Goal: Task Accomplishment & Management: Use online tool/utility

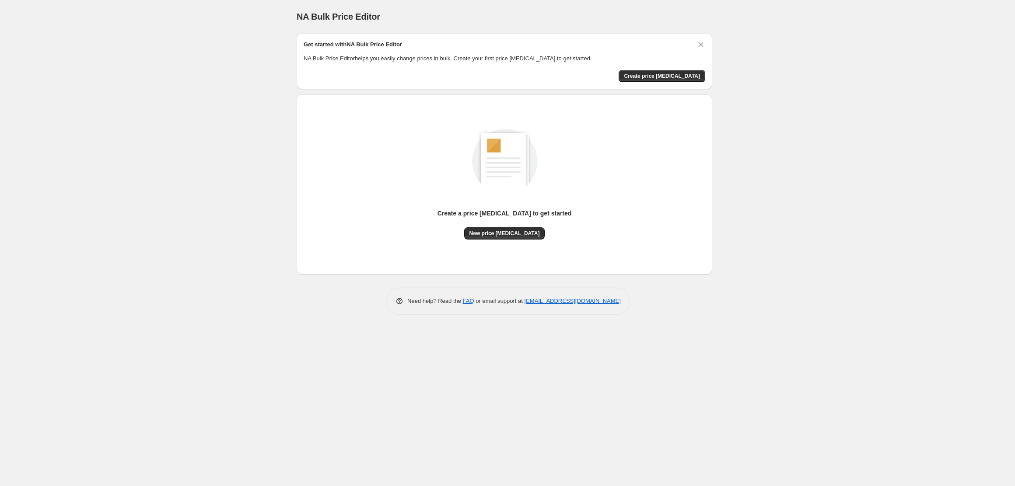
click at [814, 157] on div "NA Bulk Price Editor. This page is ready NA Bulk Price Editor Get started with …" at bounding box center [504, 243] width 1008 height 486
drag, startPoint x: 304, startPoint y: 45, endPoint x: 583, endPoint y: 58, distance: 279.8
click at [583, 58] on div "Get started with NA Bulk Price Editor NA Bulk Price Editor helps you easily cha…" at bounding box center [504, 51] width 401 height 23
click at [578, 97] on div "Create a price change job to get started New price change job" at bounding box center [504, 184] width 415 height 180
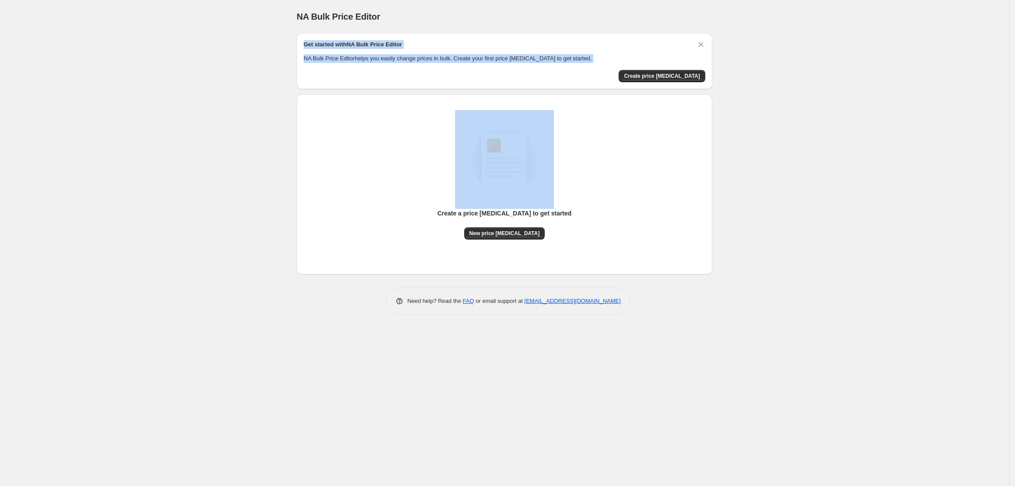
drag, startPoint x: 305, startPoint y: 45, endPoint x: 580, endPoint y: 62, distance: 275.6
click at [580, 62] on div "Get started with NA Bulk Price Editor NA Bulk Price Editor helps you easily cha…" at bounding box center [504, 61] width 401 height 42
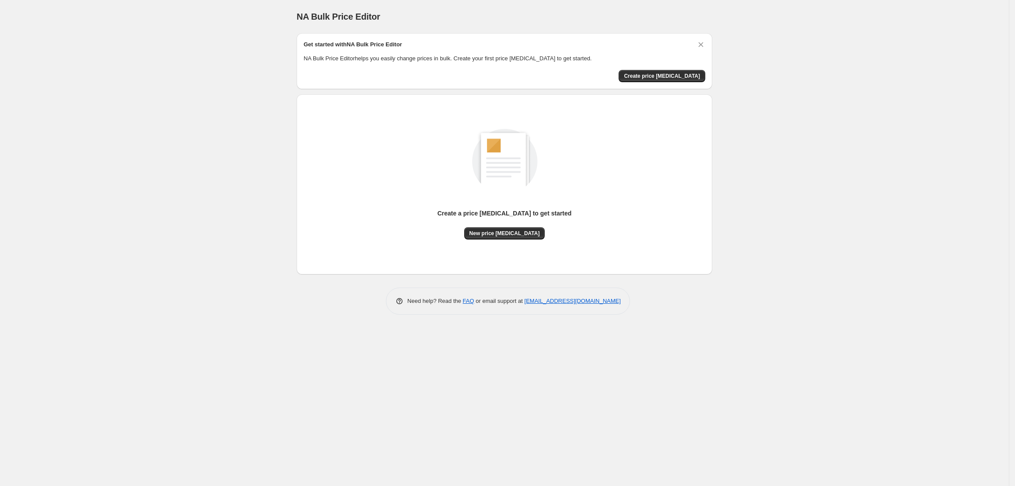
click at [841, 119] on div "NA Bulk Price Editor. This page is ready NA Bulk Price Editor Get started with …" at bounding box center [504, 243] width 1008 height 486
click at [690, 75] on span "Create price [MEDICAL_DATA]" at bounding box center [662, 76] width 76 height 7
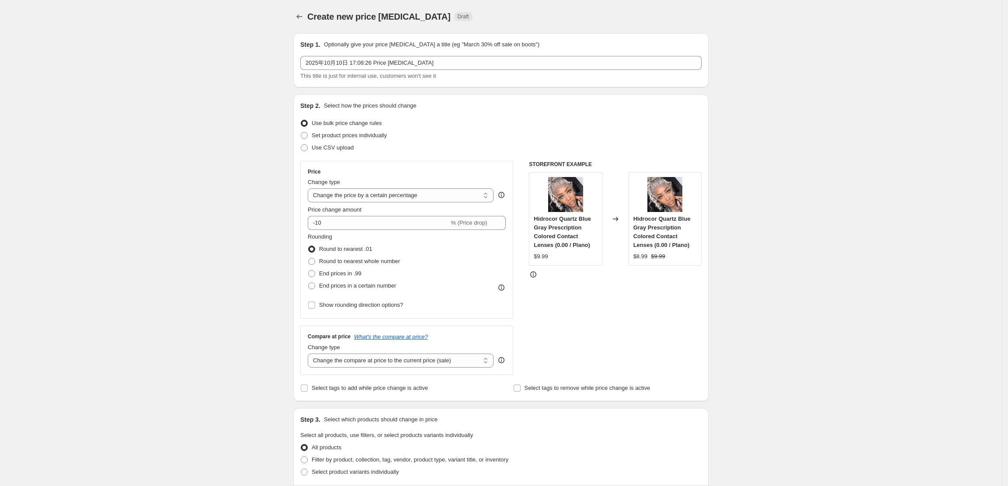
click at [788, 118] on div "Create new price change job. This page is ready Create new price change job Dra…" at bounding box center [501, 444] width 1002 height 888
drag, startPoint x: 324, startPoint y: 105, endPoint x: 372, endPoint y: 101, distance: 48.3
click at [372, 101] on div "Step 2. Select how the prices should change Use bulk price change rules Set pro…" at bounding box center [500, 247] width 415 height 307
drag, startPoint x: 305, startPoint y: 40, endPoint x: 540, endPoint y: 41, distance: 234.8
click at [540, 41] on div "Step 1. Optionally give your price change job a title (eg "March 30% off sale o…" at bounding box center [500, 44] width 401 height 9
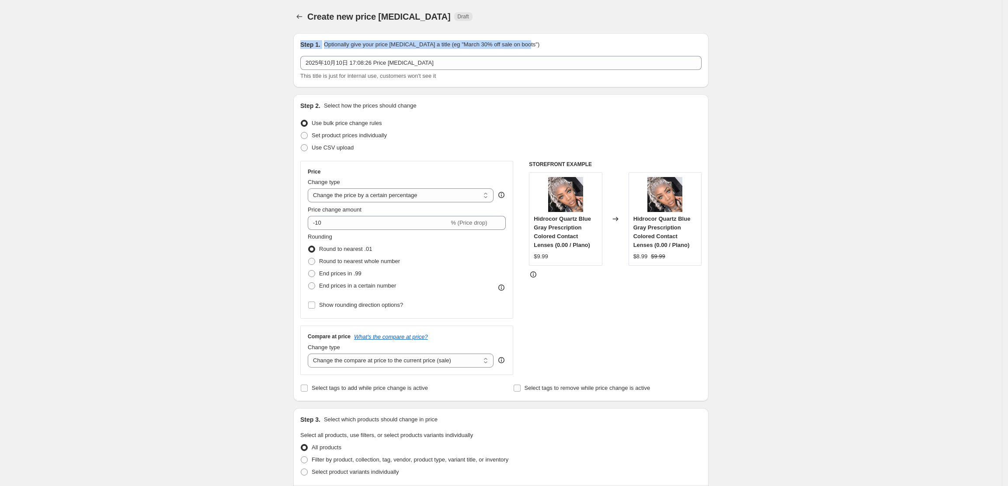
click at [298, 43] on div "Step 1. Optionally give your price change job a title (eg "March 30% off sale o…" at bounding box center [500, 60] width 415 height 54
drag, startPoint x: 301, startPoint y: 41, endPoint x: 529, endPoint y: 39, distance: 227.9
click at [529, 39] on div "Step 1. Optionally give your price change job a title (eg "March 30% off sale o…" at bounding box center [500, 60] width 415 height 54
click at [523, 28] on div at bounding box center [523, 28] width 0 height 0
click at [746, 32] on div "Create new price change job. This page is ready Create new price change job Dra…" at bounding box center [501, 444] width 1002 height 888
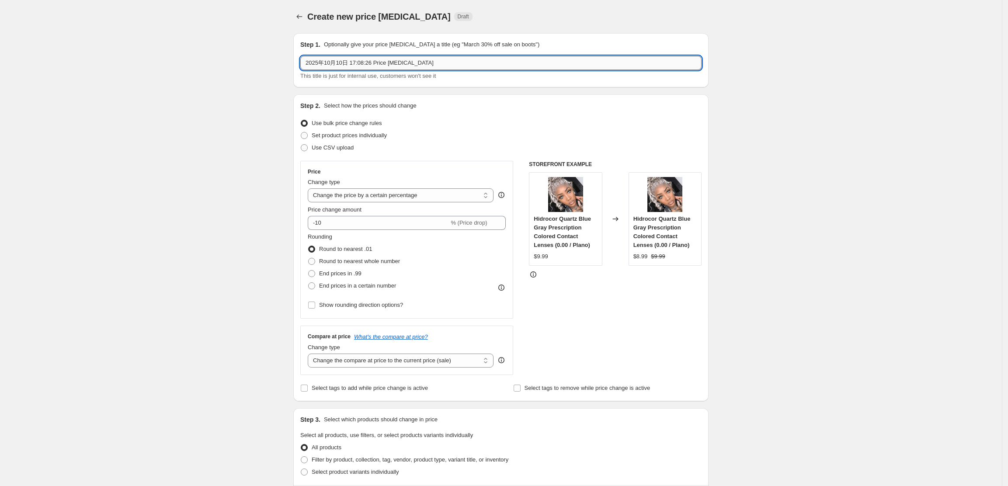
click at [435, 69] on input "2025年10月10日 17:08:26 Price change job" at bounding box center [500, 63] width 401 height 14
drag, startPoint x: 428, startPoint y: 65, endPoint x: 387, endPoint y: 59, distance: 41.4
click at [387, 59] on input "2025年10月10日 17:08:26 Price change job" at bounding box center [500, 63] width 401 height 14
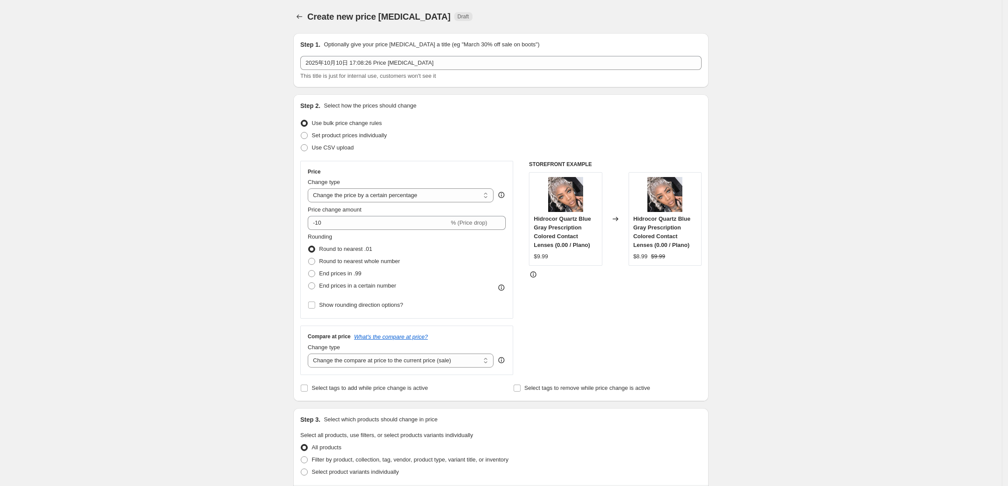
click at [735, 55] on div "Create new price change job. This page is ready Create new price change job Dra…" at bounding box center [501, 444] width 1002 height 888
drag, startPoint x: 313, startPoint y: 122, endPoint x: 386, endPoint y: 123, distance: 72.6
click at [386, 123] on div "Use bulk price change rules" at bounding box center [500, 123] width 401 height 12
click at [380, 107] on div at bounding box center [380, 107] width 0 height 0
click at [450, 138] on div "Set product prices individually" at bounding box center [500, 135] width 401 height 12
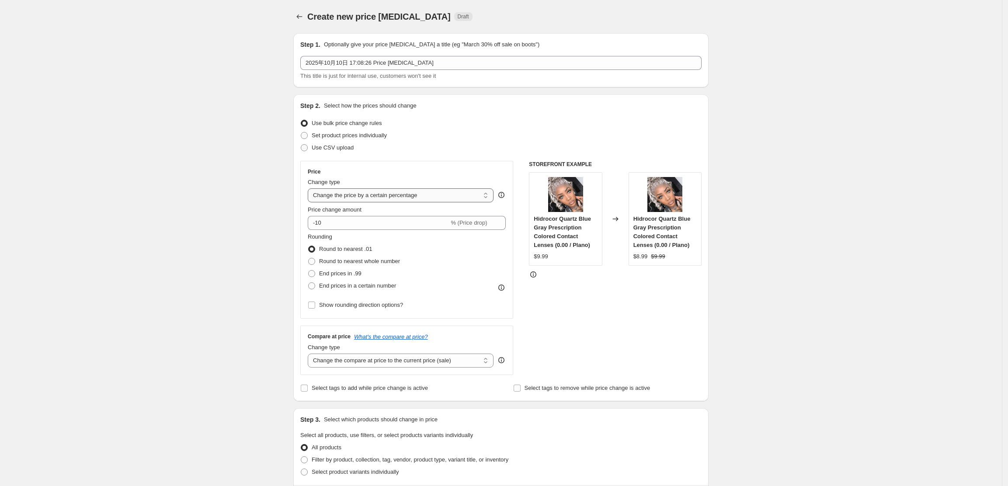
drag, startPoint x: 314, startPoint y: 194, endPoint x: 413, endPoint y: 197, distance: 99.3
click at [413, 197] on select "Change the price to a certain amount Change the price by a certain amount Chang…" at bounding box center [401, 195] width 186 height 14
click at [311, 188] on select "Change the price to a certain amount Change the price by a certain amount Chang…" at bounding box center [401, 195] width 186 height 14
click at [415, 203] on div "Price Change type Change the price to a certain amount Change the price by a ce…" at bounding box center [407, 239] width 198 height 143
click at [419, 199] on select "Change the price to a certain amount Change the price by a certain amount Chang…" at bounding box center [401, 195] width 186 height 14
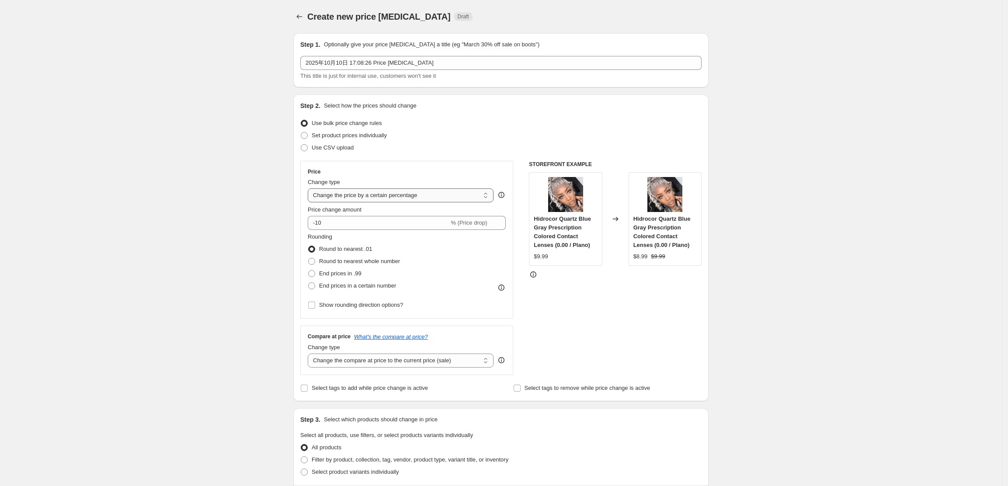
click at [444, 195] on select "Change the price to a certain amount Change the price by a certain amount Chang…" at bounding box center [401, 195] width 186 height 14
click at [311, 188] on select "Change the price to a certain amount Change the price by a certain amount Chang…" at bounding box center [401, 195] width 186 height 14
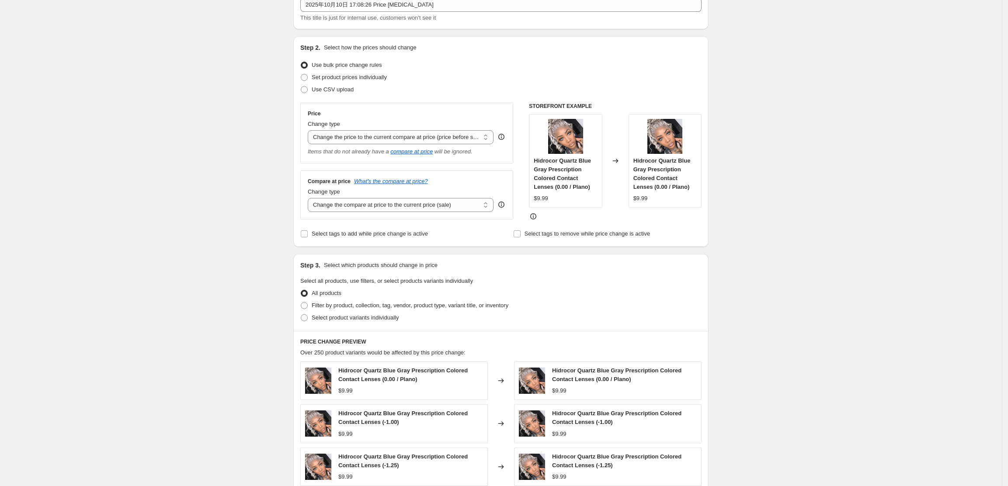
scroll to position [175, 0]
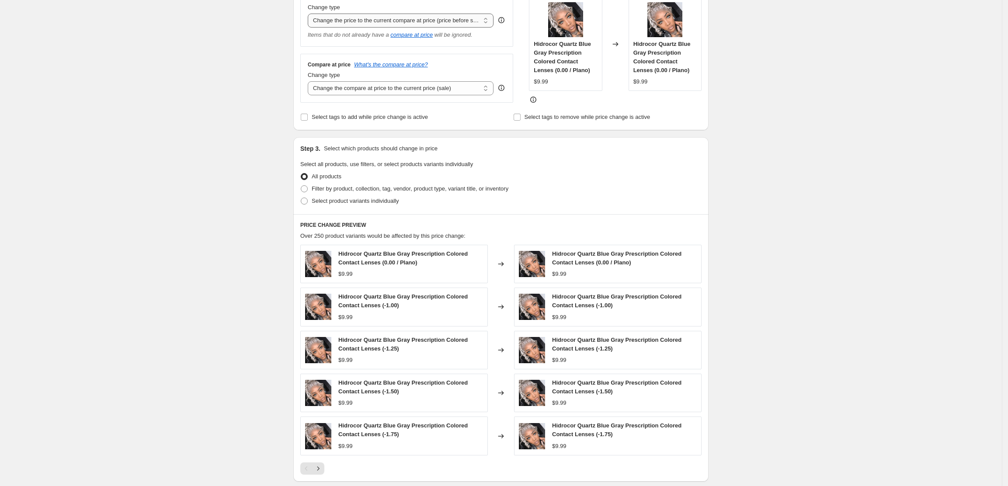
click at [444, 27] on select "Change the price to a certain amount Change the price by a certain amount Chang…" at bounding box center [401, 21] width 186 height 14
click at [474, 21] on select "Change the price to a certain amount Change the price by a certain amount Chang…" at bounding box center [401, 21] width 186 height 14
click at [311, 14] on select "Change the price to a certain amount Change the price by a certain amount Chang…" at bounding box center [401, 21] width 186 height 14
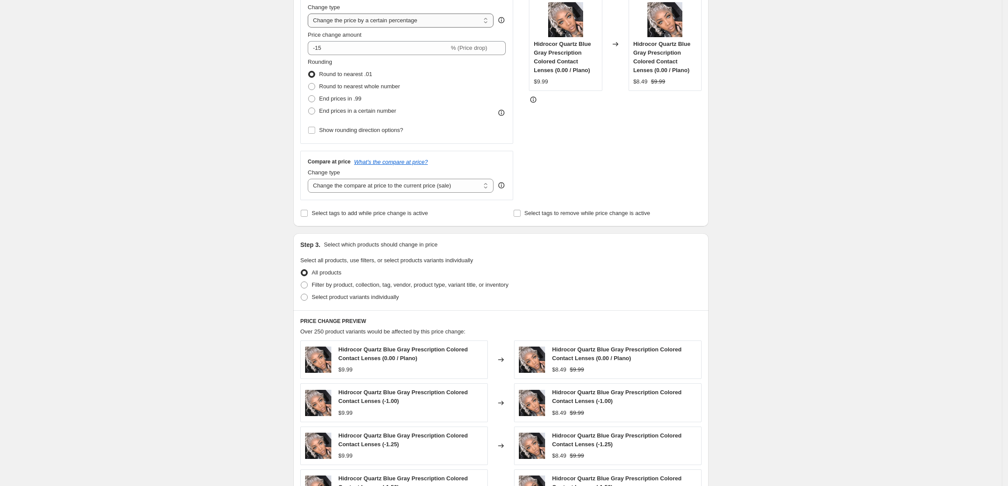
click at [401, 24] on select "Change the price to a certain amount Change the price by a certain amount Chang…" at bounding box center [401, 21] width 186 height 14
select select "by"
click at [311, 14] on select "Change the price to a certain amount Change the price by a certain amount Chang…" at bounding box center [401, 21] width 186 height 14
drag, startPoint x: 388, startPoint y: 47, endPoint x: 324, endPoint y: 49, distance: 64.3
click at [324, 49] on input "-10.00" at bounding box center [387, 48] width 137 height 14
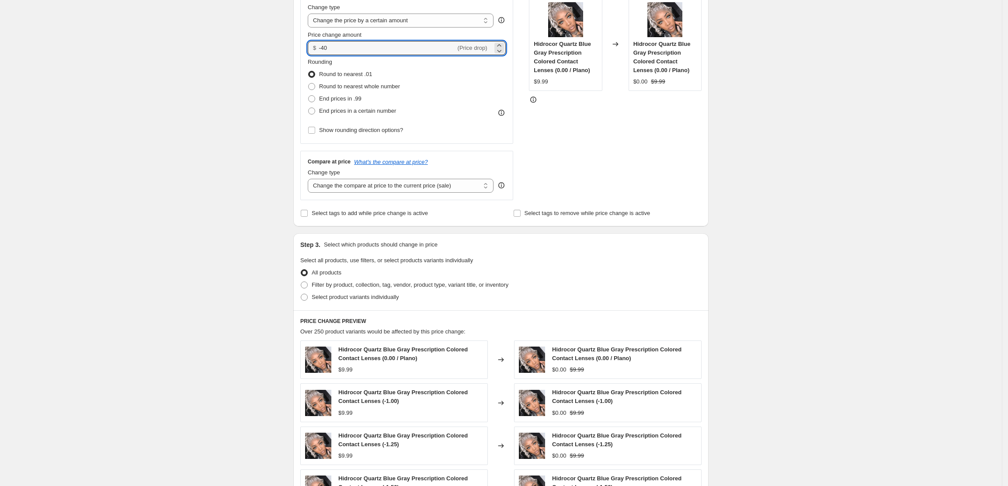
type input "-40.00"
click at [817, 168] on div "Create new price change job. This page is ready Create new price change job Dra…" at bounding box center [501, 269] width 1002 height 888
click at [485, 21] on select "Change the price to a certain amount Change the price by a certain amount Chang…" at bounding box center [401, 21] width 186 height 14
select select "to"
click at [311, 14] on select "Change the price to a certain amount Change the price by a certain amount Chang…" at bounding box center [401, 21] width 186 height 14
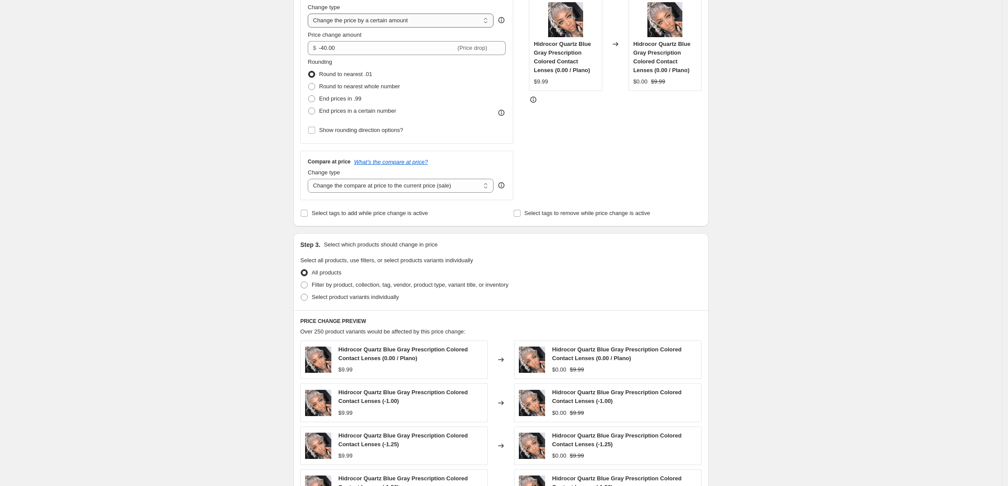
type input "80.00"
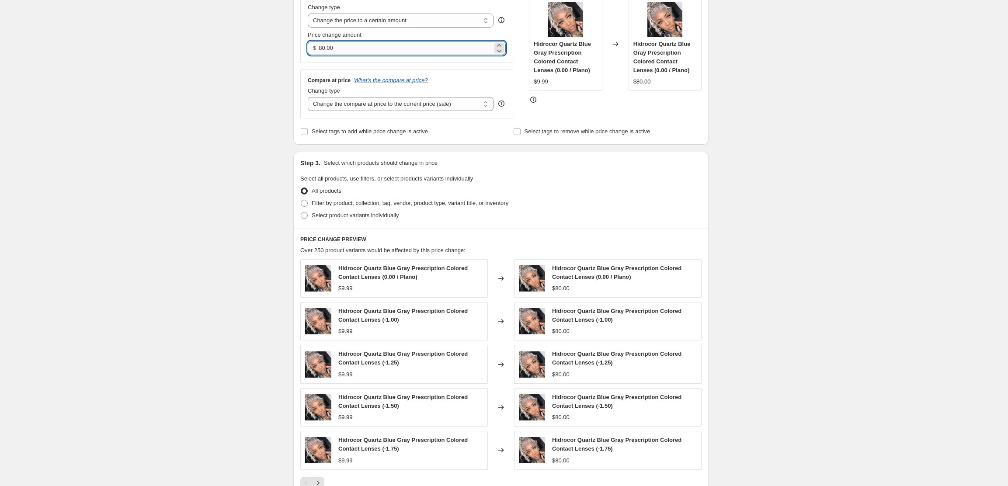
click at [351, 49] on input "80.00" at bounding box center [406, 48] width 174 height 14
click at [483, 14] on select "Change the price to a certain amount Change the price by a certain amount Chang…" at bounding box center [401, 21] width 186 height 14
select select "percentage"
click at [311, 14] on select "Change the price to a certain amount Change the price by a certain amount Chang…" at bounding box center [401, 21] width 186 height 14
type input "-15"
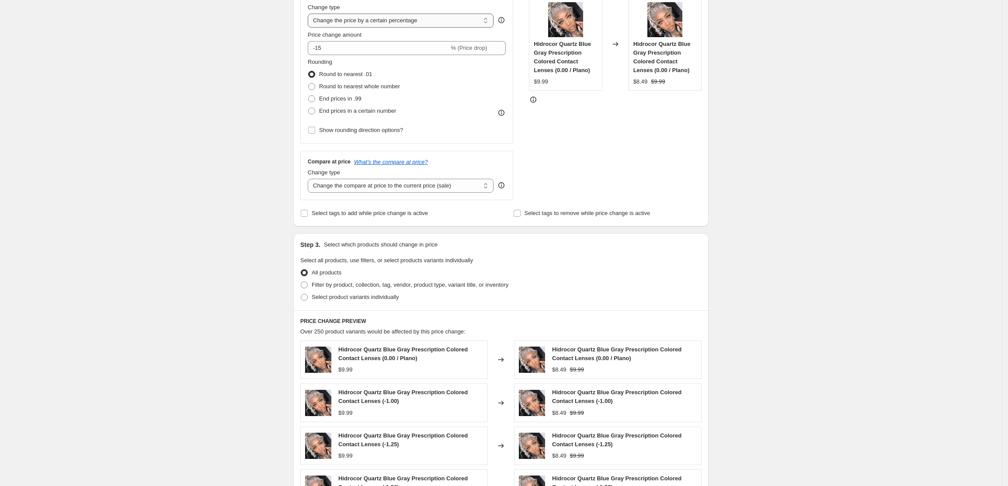
click at [479, 27] on select "Change the price to a certain amount Change the price by a certain amount Chang…" at bounding box center [401, 21] width 186 height 14
select select "no_change"
click at [311, 14] on select "Change the price to a certain amount Change the price by a certain amount Chang…" at bounding box center [401, 21] width 186 height 14
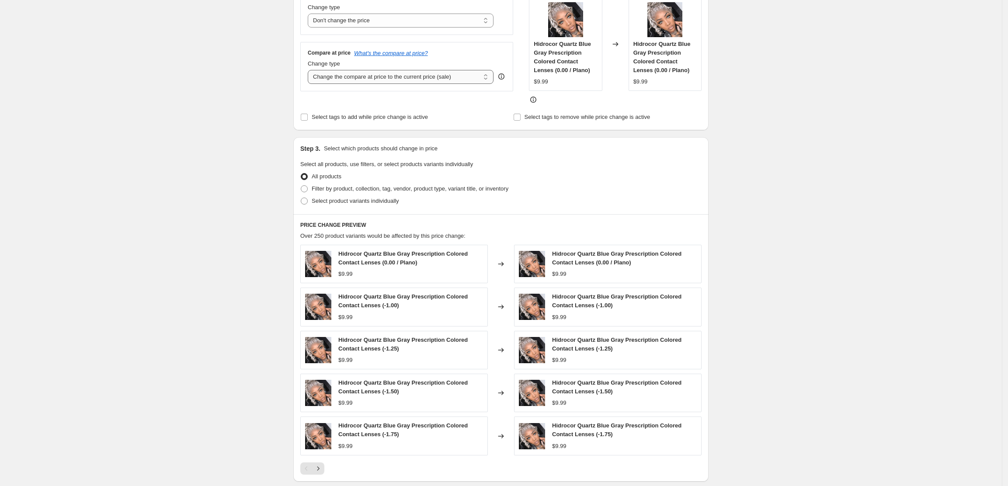
click at [450, 79] on select "Change the compare at price to the current price (sale) Change the compare at p…" at bounding box center [401, 77] width 186 height 14
click at [392, 81] on select "Change the compare at price to the current price (sale) Change the compare at p…" at bounding box center [401, 77] width 186 height 14
select select "by"
click at [311, 71] on select "Change the compare at price to the current price (sale) Change the compare at p…" at bounding box center [401, 77] width 186 height 14
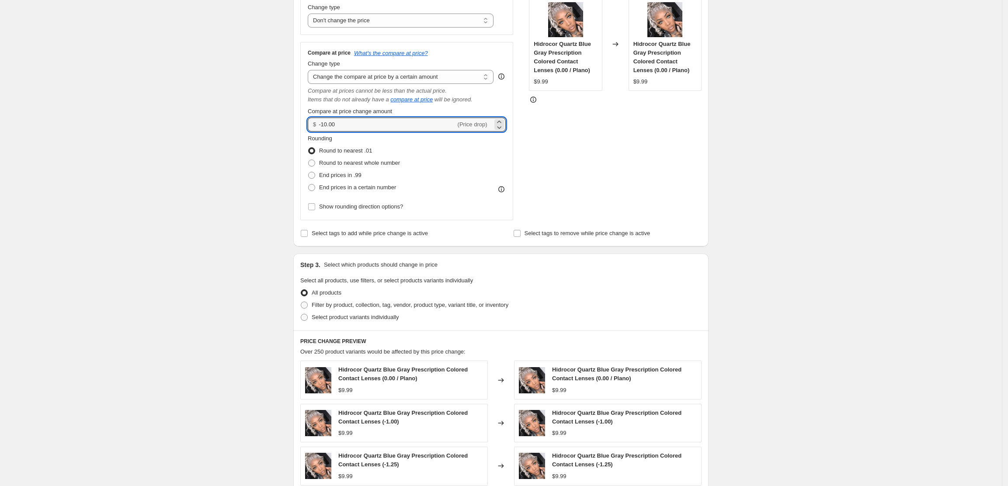
drag, startPoint x: 367, startPoint y: 125, endPoint x: 319, endPoint y: 133, distance: 49.2
click at [319, 133] on div "Compare at price What's the compare at price? Change type Change the compare at…" at bounding box center [407, 131] width 198 height 164
type input "40.00"
click at [492, 139] on div "Rounding Round to nearest .01 Round to nearest whole number End prices in .99 E…" at bounding box center [407, 163] width 198 height 59
click at [564, 140] on div "STOREFRONT EXAMPLE Hidrocor Quartz Blue Gray Prescription Colored Contact Lense…" at bounding box center [615, 103] width 173 height 234
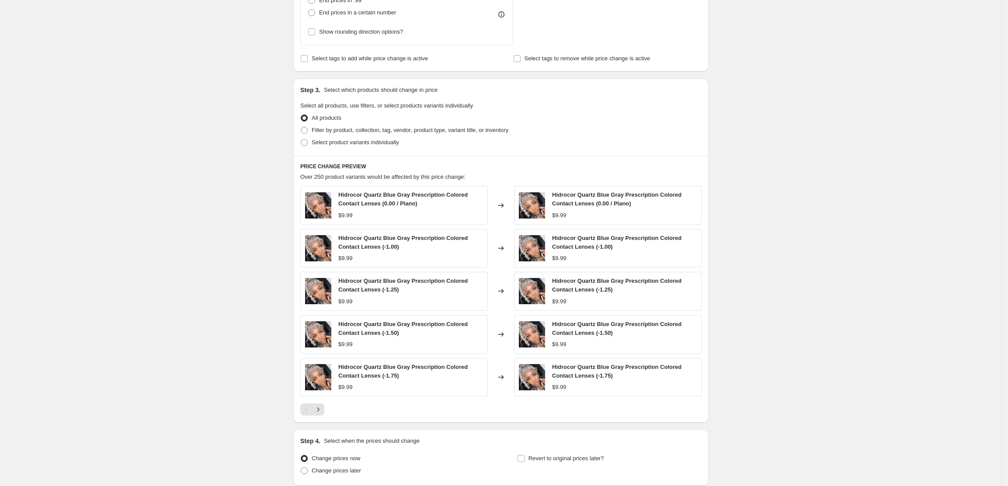
scroll to position [425, 0]
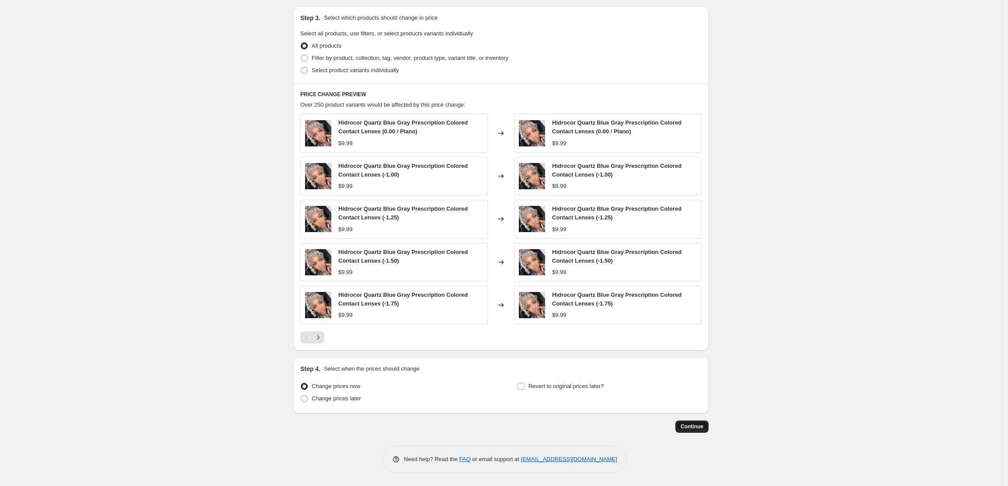
click at [705, 430] on button "Continue" at bounding box center [692, 427] width 33 height 12
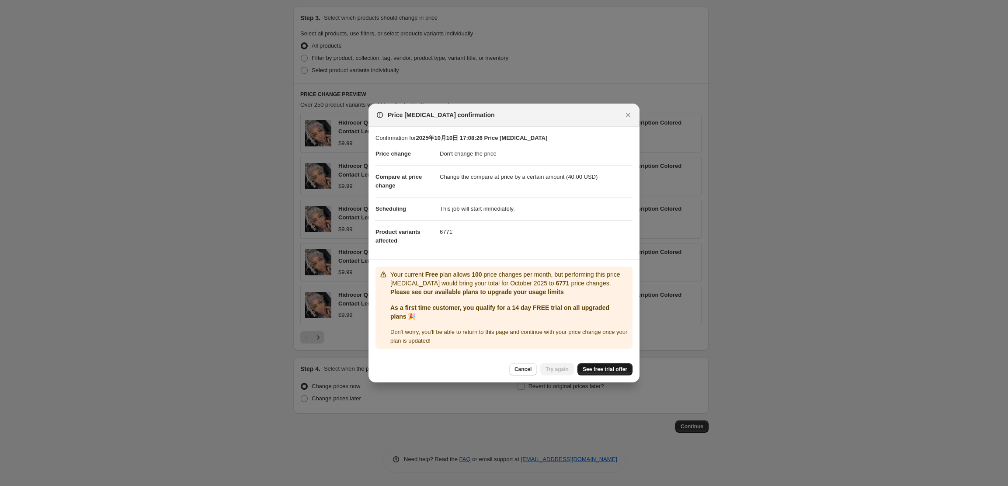
click at [599, 373] on span "See free trial offer" at bounding box center [605, 369] width 45 height 7
click at [631, 111] on icon "Close" at bounding box center [628, 115] width 9 height 9
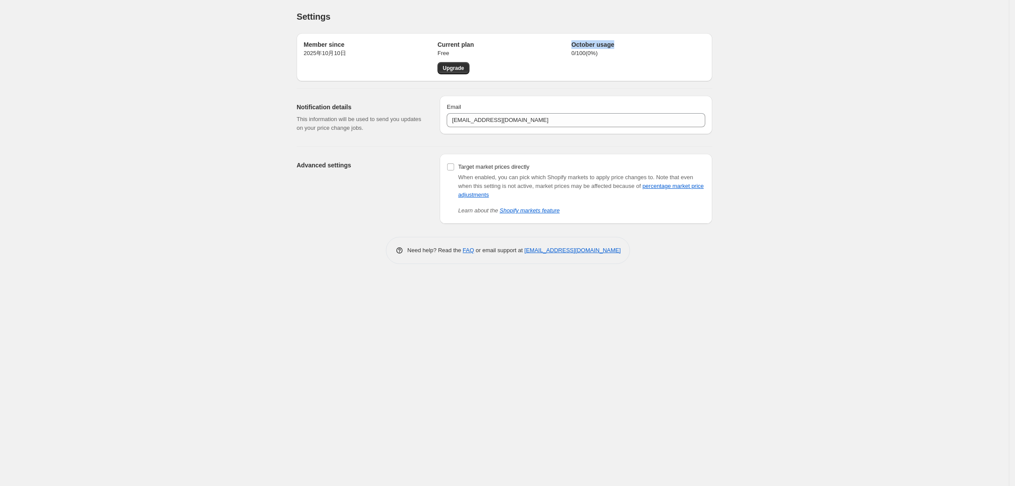
drag, startPoint x: 571, startPoint y: 38, endPoint x: 614, endPoint y: 44, distance: 43.6
click at [614, 44] on div "Member since 2025年10月10日 Current plan Free Upgrade October usage 0 / 100 ( 0 %)" at bounding box center [504, 57] width 415 height 48
click at [608, 28] on div at bounding box center [608, 28] width 0 height 0
click at [806, 152] on div "Settings. This page is ready Settings Member since 2025年10月10日 Current plan Fre…" at bounding box center [504, 243] width 1008 height 486
click at [595, 52] on p "0 / 100 ( 0 %)" at bounding box center [638, 53] width 134 height 9
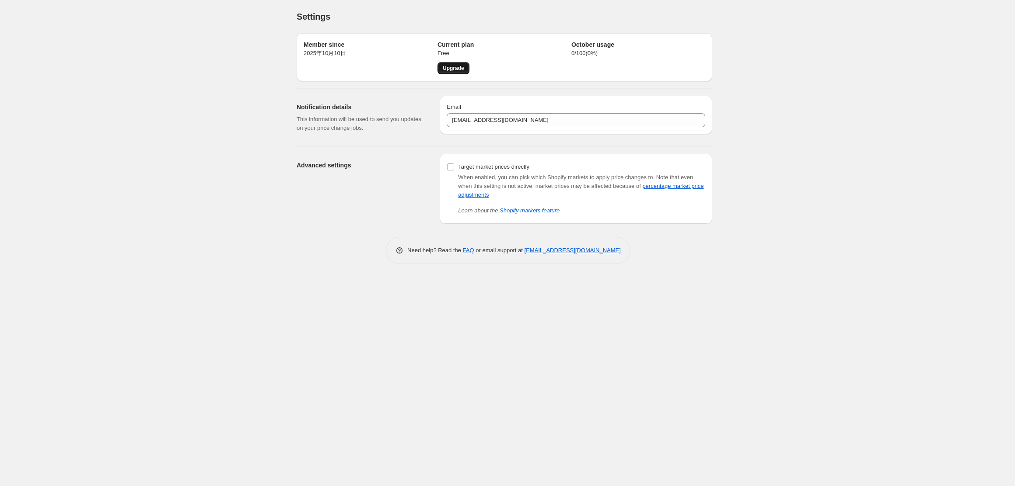
click at [450, 73] on link "Upgrade" at bounding box center [453, 68] width 32 height 12
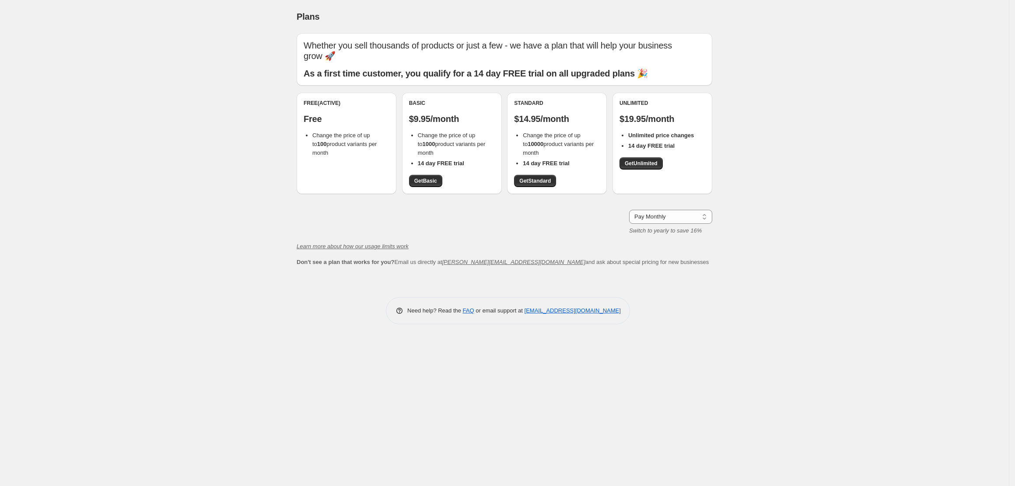
click at [352, 157] on div "Free (Active) Free Change the price of up to 100 product variants per month" at bounding box center [347, 143] width 100 height 101
click at [189, 106] on div "Plans. This page is ready Plans Whether you sell thousands of products or just …" at bounding box center [504, 243] width 1008 height 486
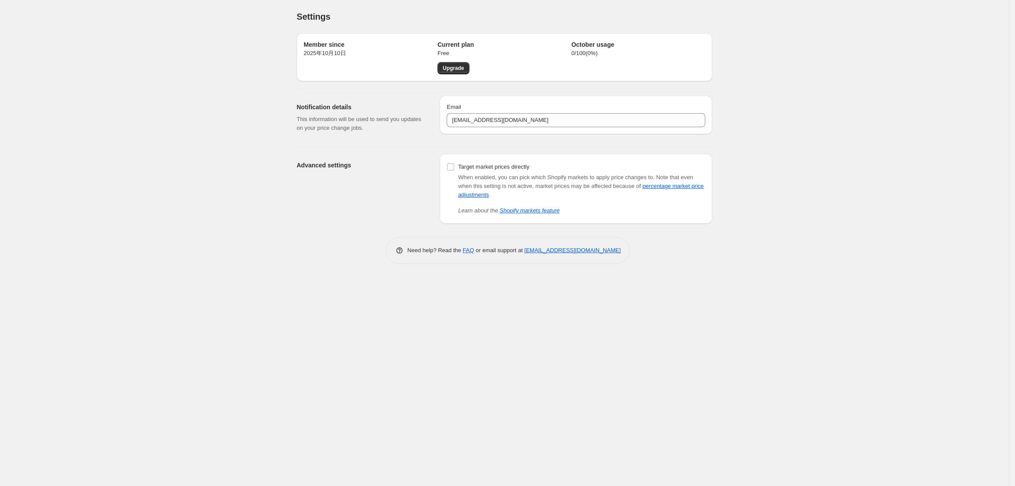
click at [520, 46] on h2 "Current plan" at bounding box center [504, 44] width 134 height 9
click at [584, 52] on p "0 / 100 ( 0 %)" at bounding box center [638, 53] width 134 height 9
click at [474, 48] on h2 "Current plan" at bounding box center [504, 44] width 134 height 9
click at [546, 56] on p "Free" at bounding box center [504, 53] width 134 height 9
click at [601, 49] on p "0 / 100 ( 0 %)" at bounding box center [638, 53] width 134 height 9
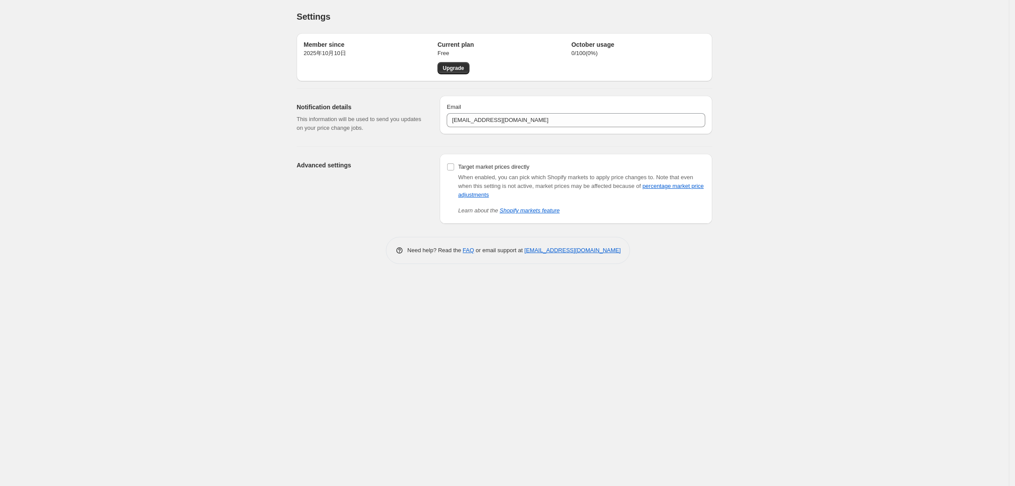
click at [606, 47] on h2 "October usage" at bounding box center [638, 44] width 134 height 9
click at [349, 43] on h2 "Member since" at bounding box center [371, 44] width 134 height 9
click at [340, 45] on h2 "Member since" at bounding box center [371, 44] width 134 height 9
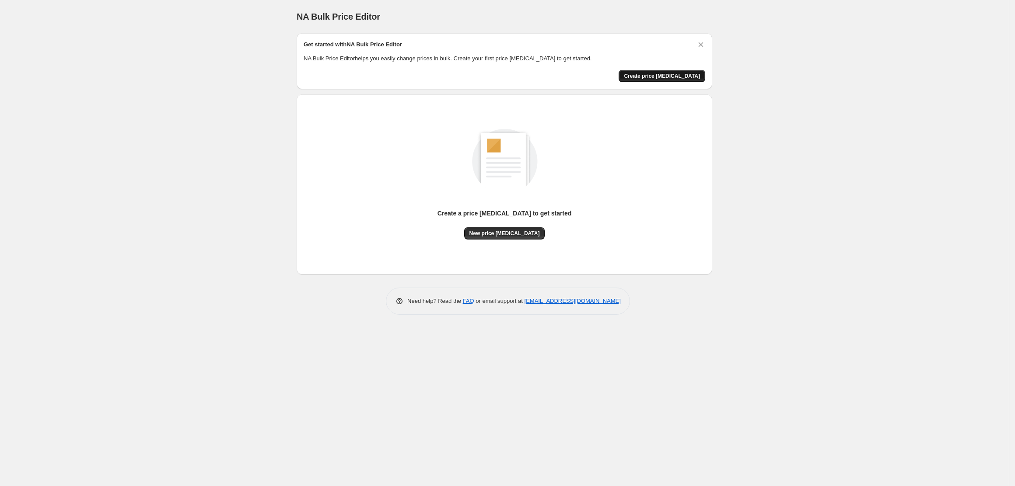
click at [688, 74] on span "Create price [MEDICAL_DATA]" at bounding box center [662, 76] width 76 height 7
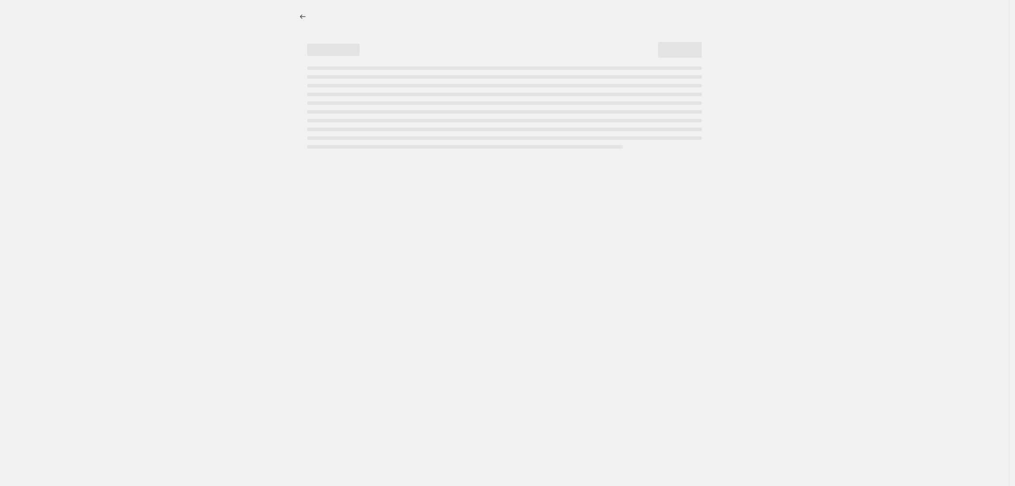
select select "percentage"
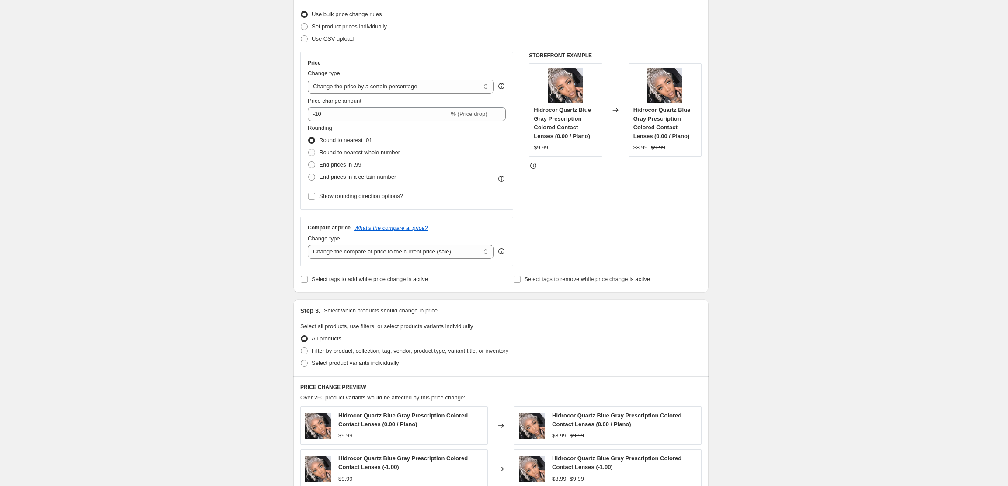
scroll to position [116, 0]
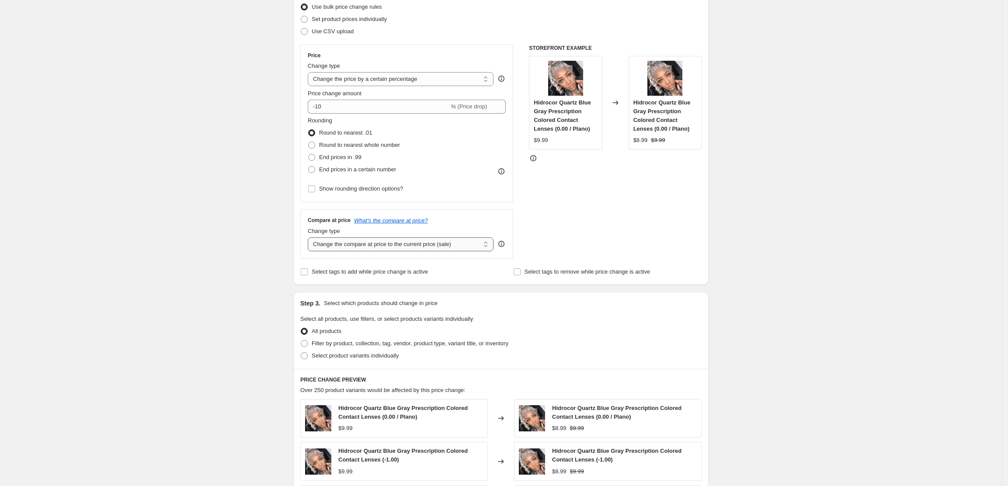
click at [445, 241] on select "Change the compare at price to the current price (sale) Change the compare at p…" at bounding box center [401, 244] width 186 height 14
select select "no_change"
click at [311, 238] on select "Change the compare at price to the current price (sale) Change the compare at p…" at bounding box center [401, 244] width 186 height 14
click at [456, 72] on select "Change the price to a certain amount Change the price by a certain amount Chang…" at bounding box center [401, 79] width 186 height 14
select select "no_change"
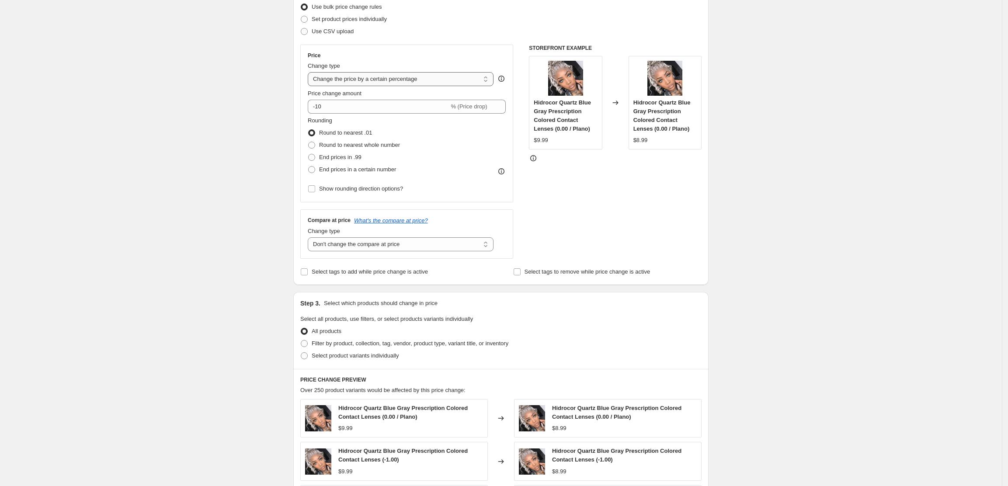
click at [311, 72] on select "Change the price to a certain amount Change the price by a certain amount Chang…" at bounding box center [401, 79] width 186 height 14
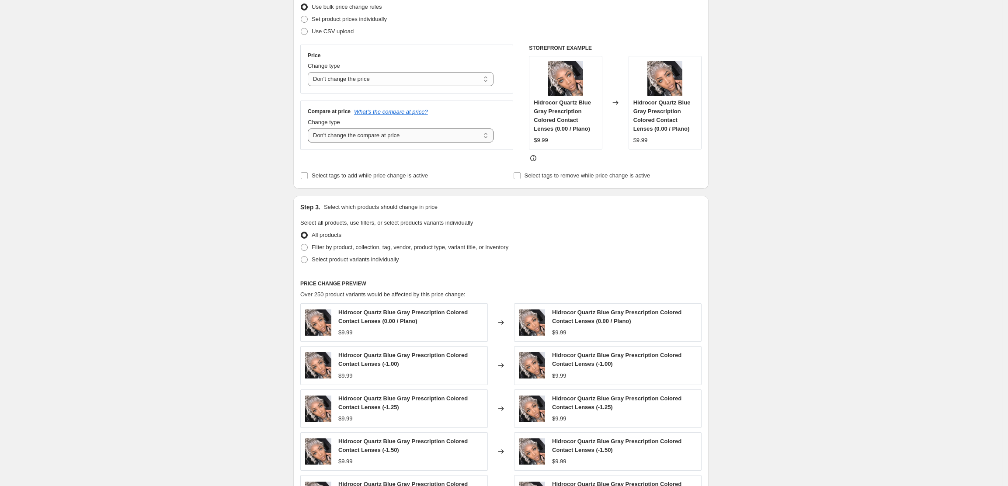
click at [432, 142] on select "Change the compare at price to the current price (sale) Change the compare at p…" at bounding box center [401, 136] width 186 height 14
select select "to"
click at [311, 129] on select "Change the compare at price to the current price (sale) Change the compare at p…" at bounding box center [401, 136] width 186 height 14
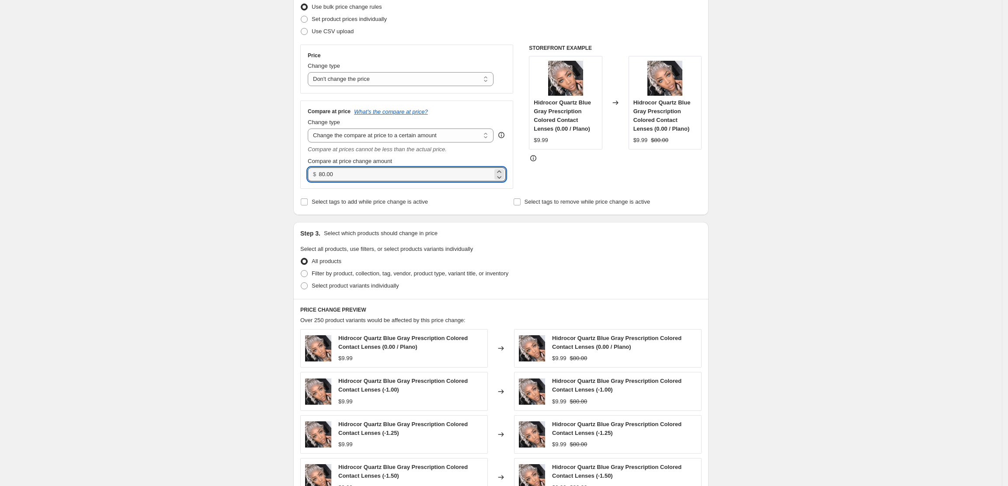
drag, startPoint x: 413, startPoint y: 177, endPoint x: 313, endPoint y: 176, distance: 100.2
click at [313, 176] on div "$ 80.00" at bounding box center [407, 174] width 198 height 14
type input "40.00"
click at [745, 168] on div "Create new price change job. This page is ready Create new price change job Dra…" at bounding box center [501, 293] width 1002 height 818
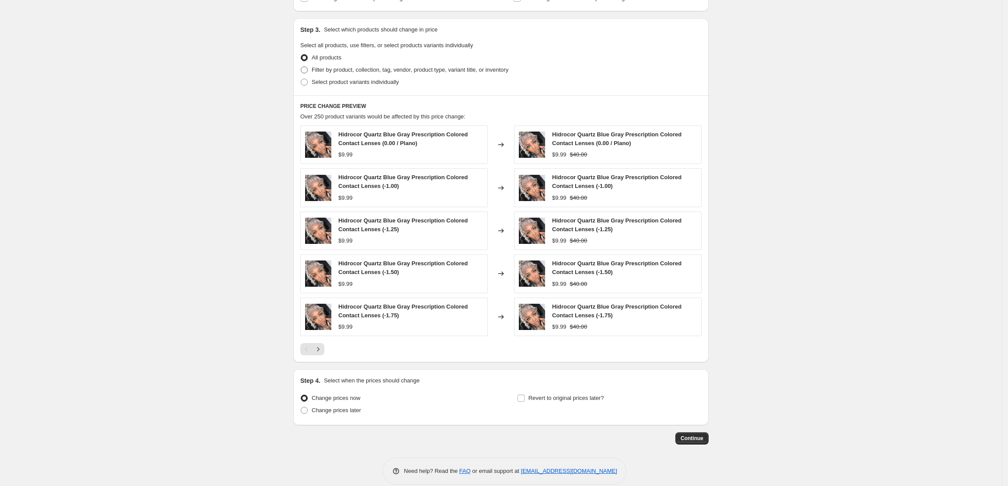
scroll to position [335, 0]
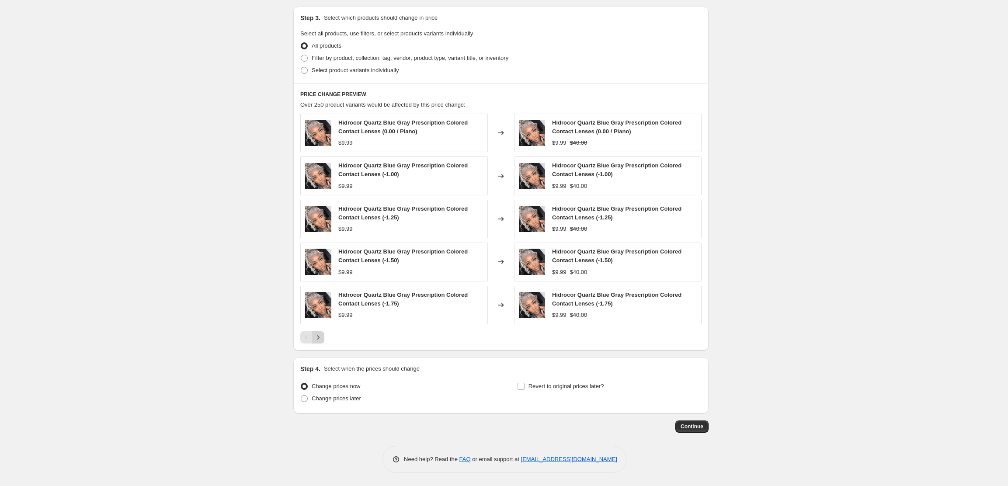
click at [322, 334] on icon "Next" at bounding box center [318, 337] width 9 height 9
click at [684, 424] on span "Continue" at bounding box center [692, 426] width 23 height 7
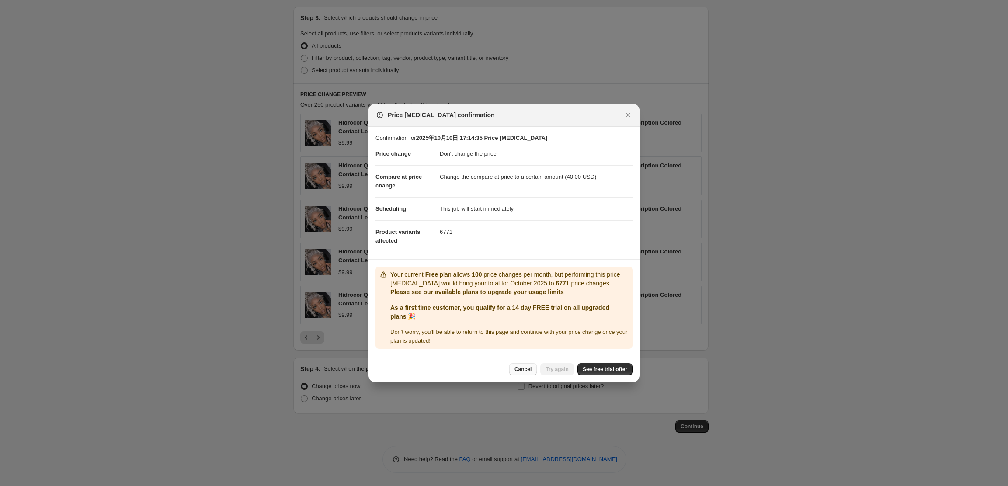
click at [530, 366] on button "Cancel" at bounding box center [523, 369] width 28 height 12
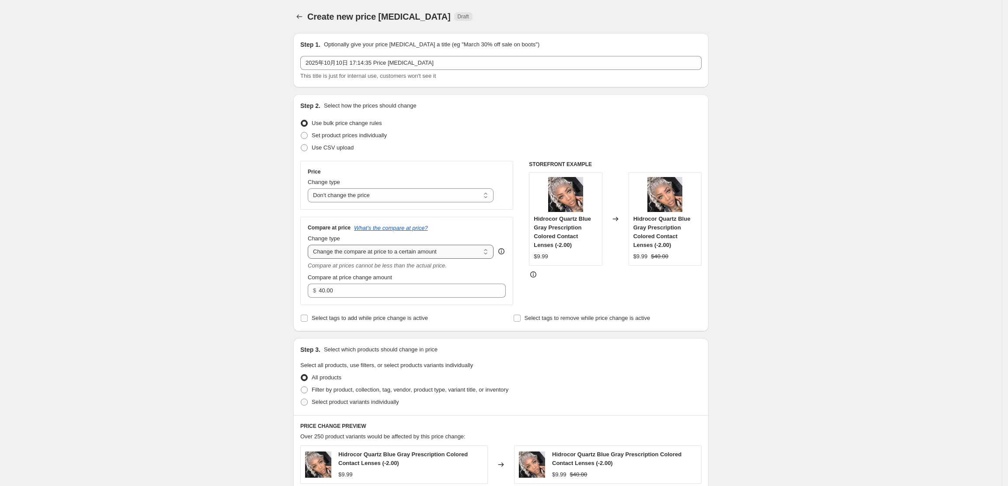
click at [392, 252] on select "Change the compare at price to the current price (sale) Change the compare at p…" at bounding box center [401, 252] width 186 height 14
click at [401, 251] on select "Change the compare at price to the current price (sale) Change the compare at p…" at bounding box center [401, 252] width 186 height 14
select select "by"
click at [311, 246] on select "Change the compare at price to the current price (sale) Change the compare at p…" at bounding box center [401, 252] width 186 height 14
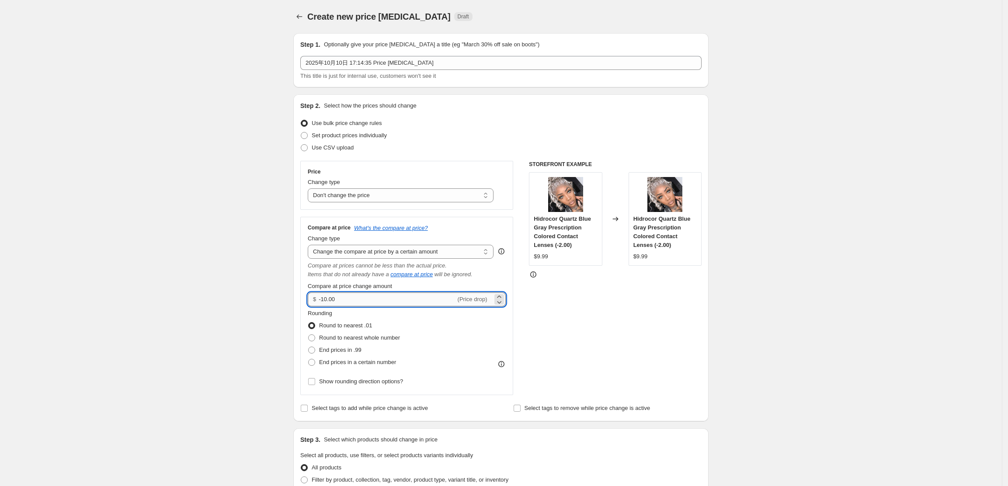
drag, startPoint x: 380, startPoint y: 300, endPoint x: 322, endPoint y: 299, distance: 57.3
click at [322, 299] on input "-10.00" at bounding box center [387, 300] width 137 height 14
type input "40.00"
click at [638, 303] on div "STOREFRONT EXAMPLE Hidrocor Quartz Blue Gray Prescription Colored Contact Lense…" at bounding box center [615, 278] width 173 height 234
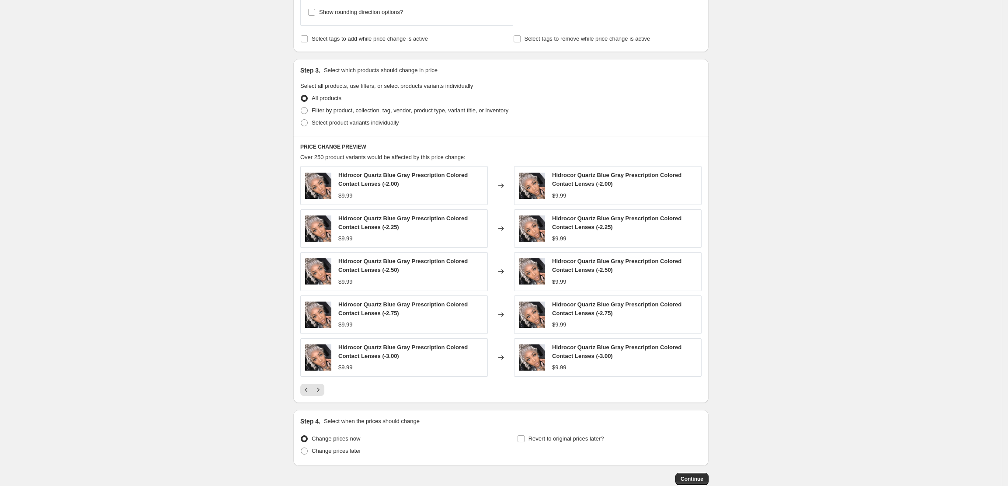
scroll to position [425, 0]
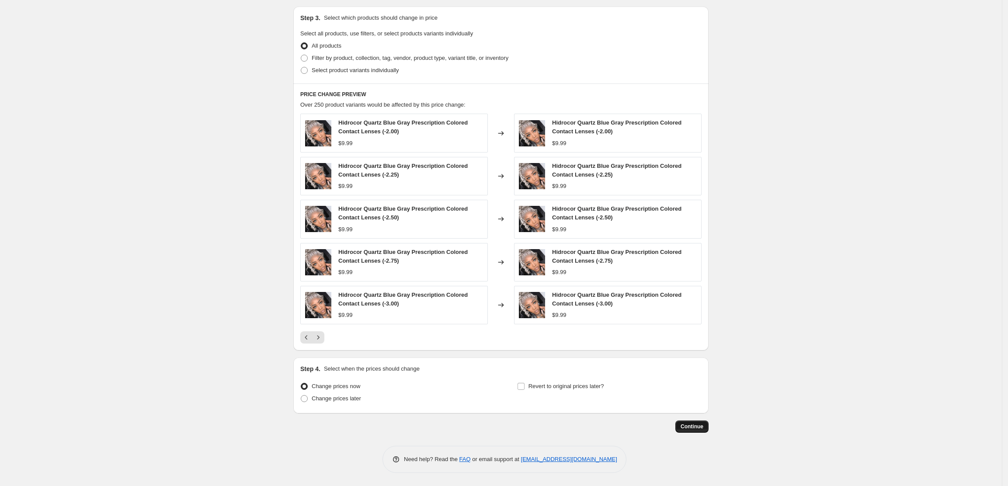
click at [697, 422] on button "Continue" at bounding box center [692, 427] width 33 height 12
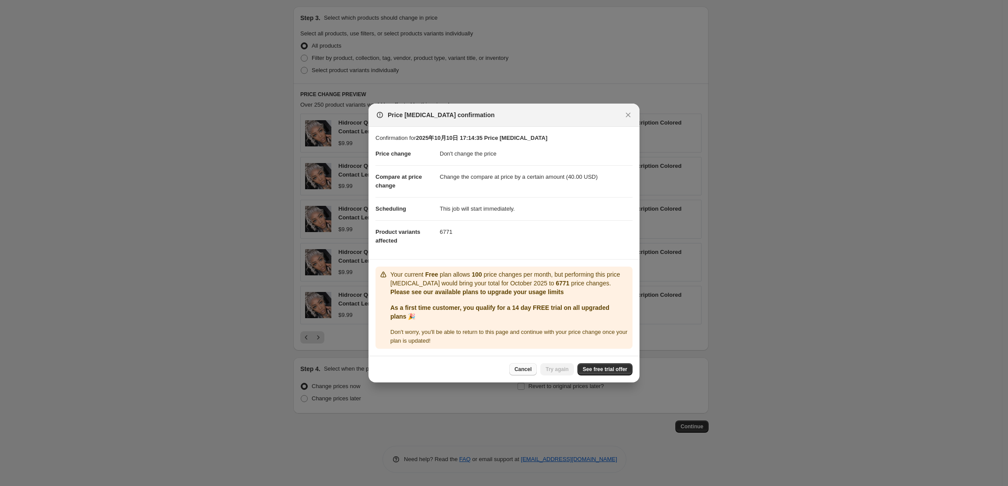
click at [537, 365] on button "Cancel" at bounding box center [523, 369] width 28 height 12
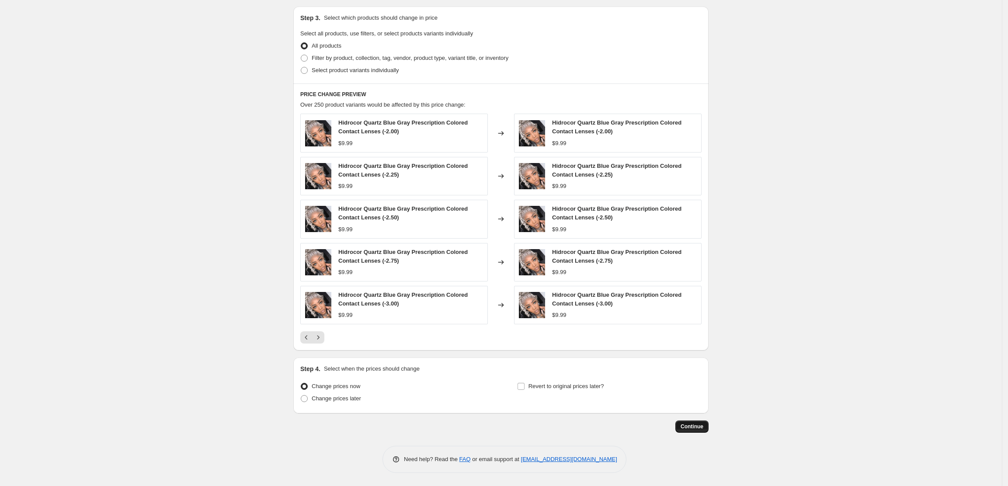
click at [689, 426] on span "Continue" at bounding box center [692, 426] width 23 height 7
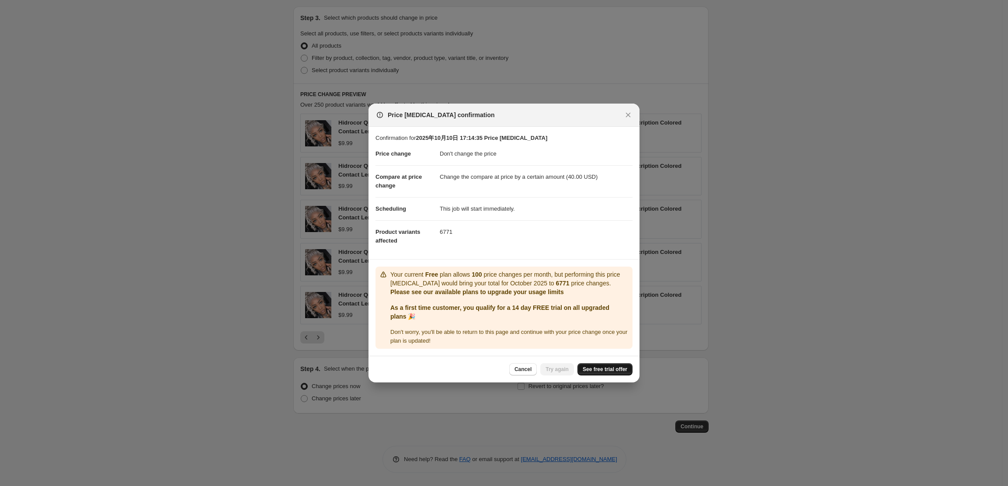
click at [618, 366] on span "See free trial offer" at bounding box center [605, 369] width 45 height 7
drag, startPoint x: 532, startPoint y: 371, endPoint x: 527, endPoint y: 366, distance: 7.4
click at [532, 371] on span "Cancel" at bounding box center [523, 369] width 17 height 7
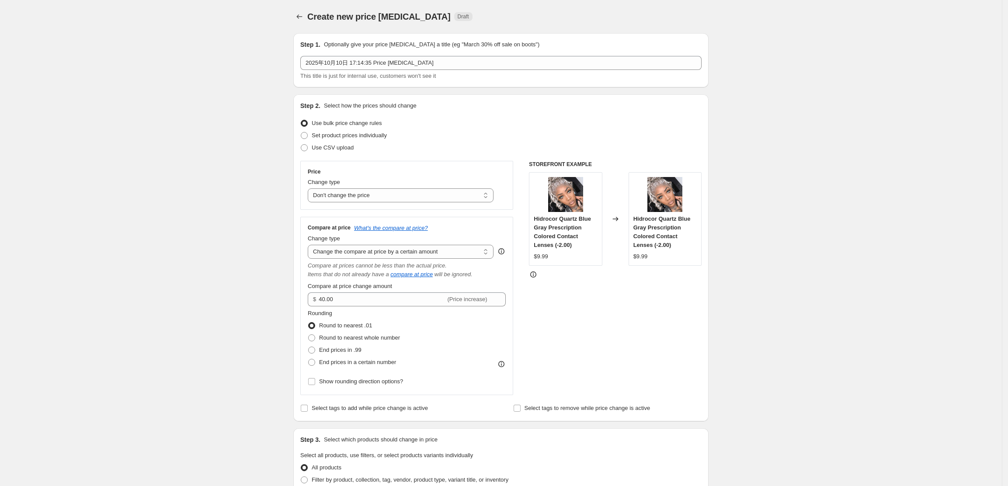
scroll to position [425, 0]
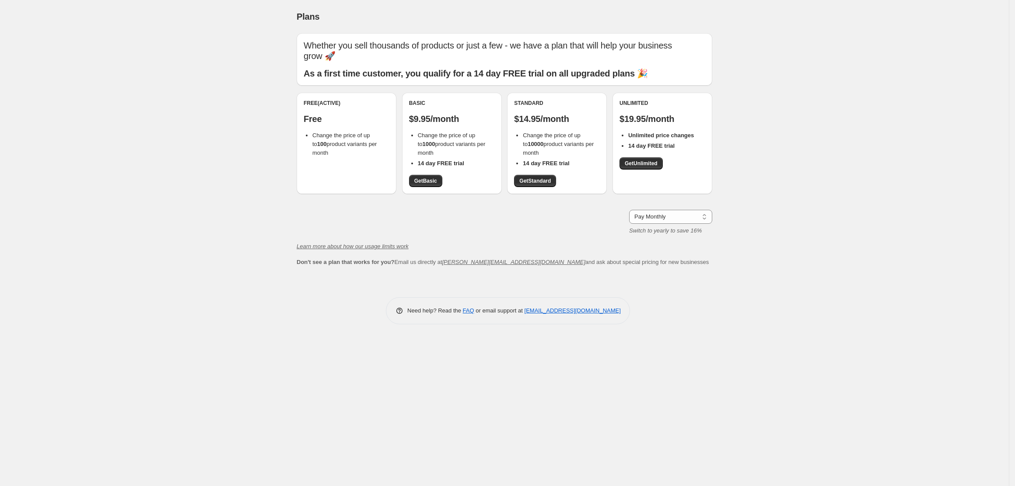
click at [324, 158] on div "Free (Active) Free Change the price of up to 100 product variants per month" at bounding box center [347, 143] width 100 height 101
click at [345, 137] on span "Change the price of up to 100 product variants per month" at bounding box center [344, 144] width 64 height 24
click at [356, 132] on span "Change the price of up to 100 product variants per month" at bounding box center [344, 144] width 64 height 24
click at [324, 100] on div "Free (Active)" at bounding box center [347, 103] width 86 height 7
click at [329, 105] on div "Free (Active)" at bounding box center [347, 103] width 86 height 7
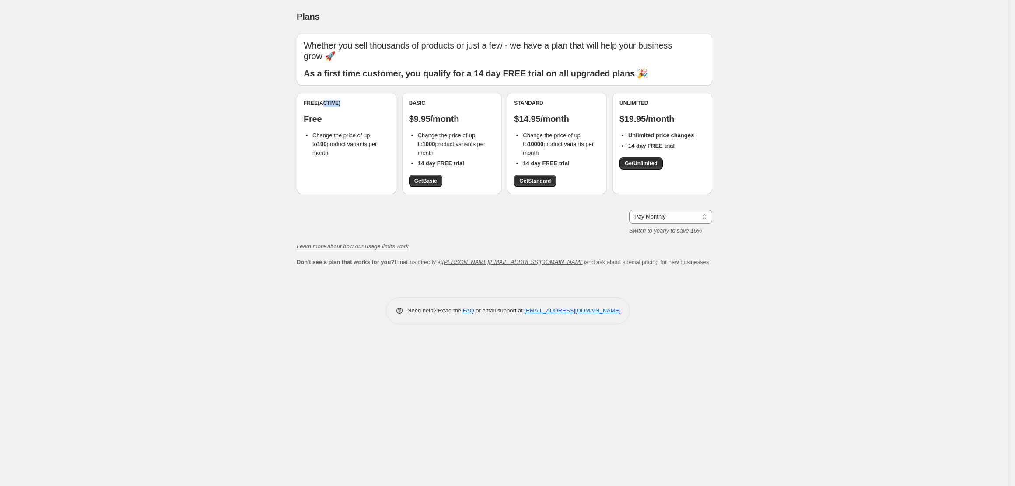
click at [329, 105] on div "Free (Active)" at bounding box center [347, 103] width 86 height 7
click at [326, 145] on span "Change the price of up to 100 product variants per month" at bounding box center [344, 144] width 64 height 24
click at [328, 156] on div "Free (Active) Free Change the price of up to 100 product variants per month" at bounding box center [347, 143] width 100 height 101
click at [326, 161] on div "Free (Active) Free Change the price of up to 100 product variants per month" at bounding box center [347, 143] width 100 height 101
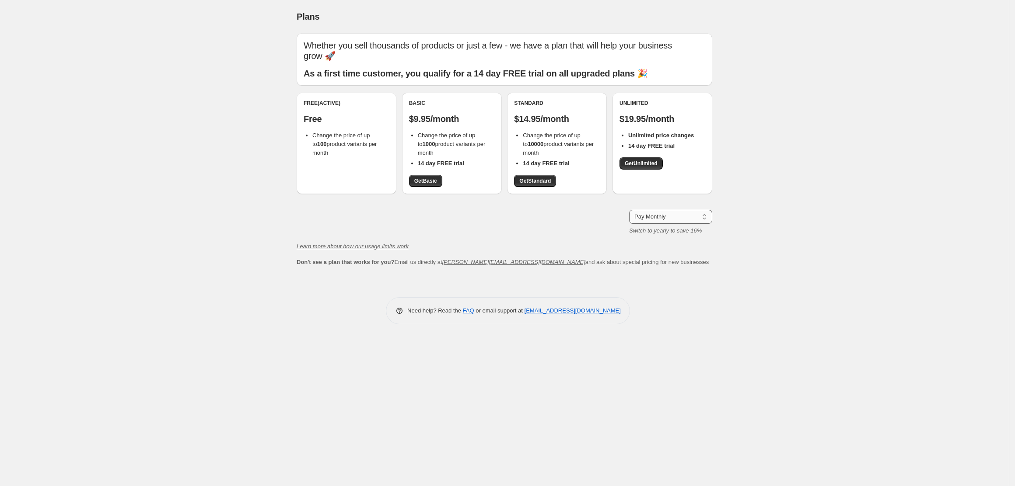
click at [693, 220] on select "Pay Monthly Pay Yearly (Save 16%)" at bounding box center [670, 217] width 83 height 14
click at [763, 232] on div "Plans. This page is ready Plans Whether you sell thousands of products or just …" at bounding box center [504, 243] width 1008 height 486
click at [331, 100] on div "Free (Active)" at bounding box center [347, 103] width 86 height 7
click at [333, 102] on div "Free (Active)" at bounding box center [347, 103] width 86 height 7
drag, startPoint x: 332, startPoint y: 111, endPoint x: 315, endPoint y: 124, distance: 22.1
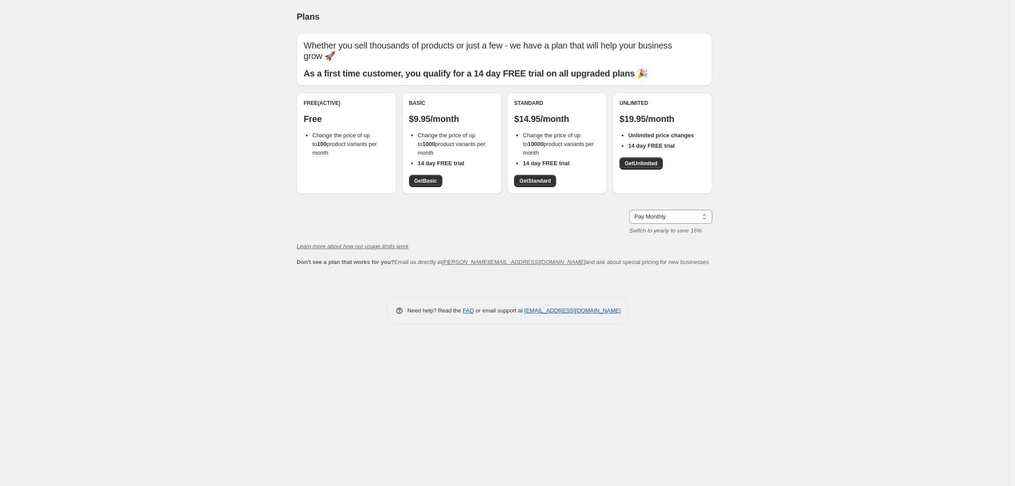
click at [332, 111] on div "Free (Active) Free Change the price of up to 100 product variants per month" at bounding box center [347, 129] width 86 height 58
click at [315, 124] on p "Free" at bounding box center [347, 119] width 86 height 10
click at [317, 124] on p "Free" at bounding box center [347, 119] width 86 height 10
click at [317, 149] on div "Free (Active) Free Change the price of up to 100 product variants per month" at bounding box center [347, 143] width 100 height 101
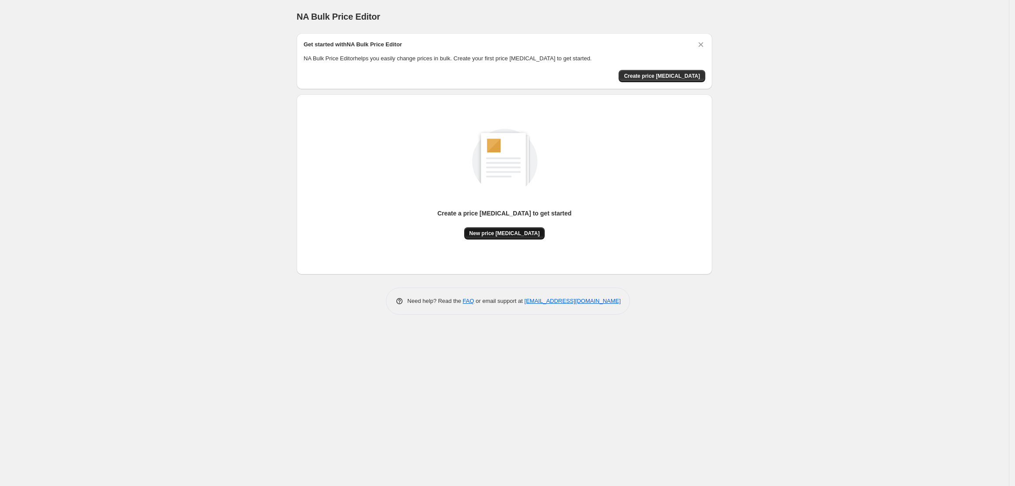
click at [529, 234] on span "New price [MEDICAL_DATA]" at bounding box center [504, 233] width 70 height 7
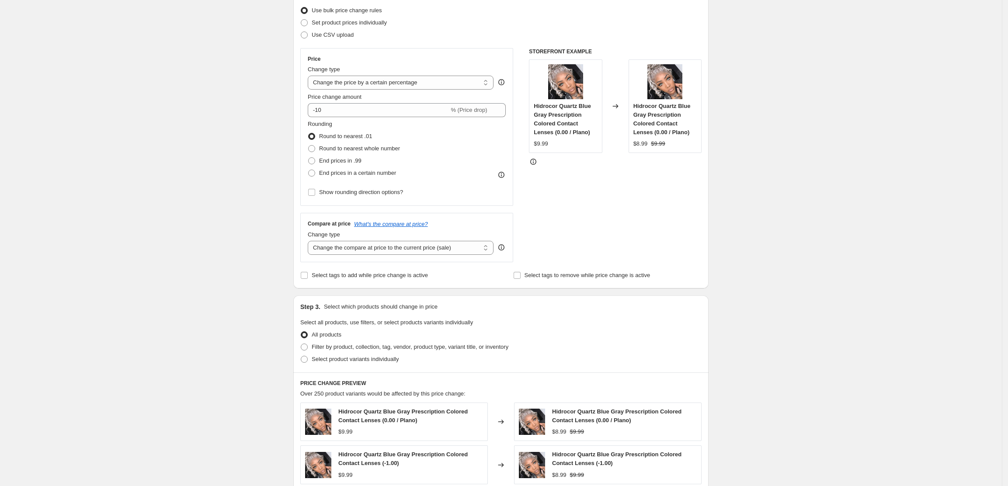
scroll to position [116, 0]
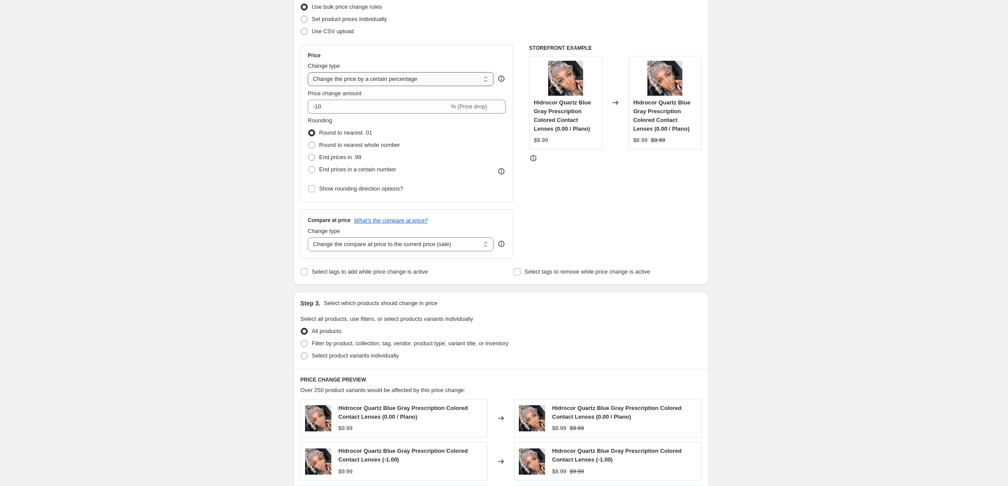
click at [431, 80] on select "Change the price to a certain amount Change the price by a certain amount Chang…" at bounding box center [401, 79] width 186 height 14
select select "no_change"
click at [311, 72] on select "Change the price to a certain amount Change the price by a certain amount Chang…" at bounding box center [401, 79] width 186 height 14
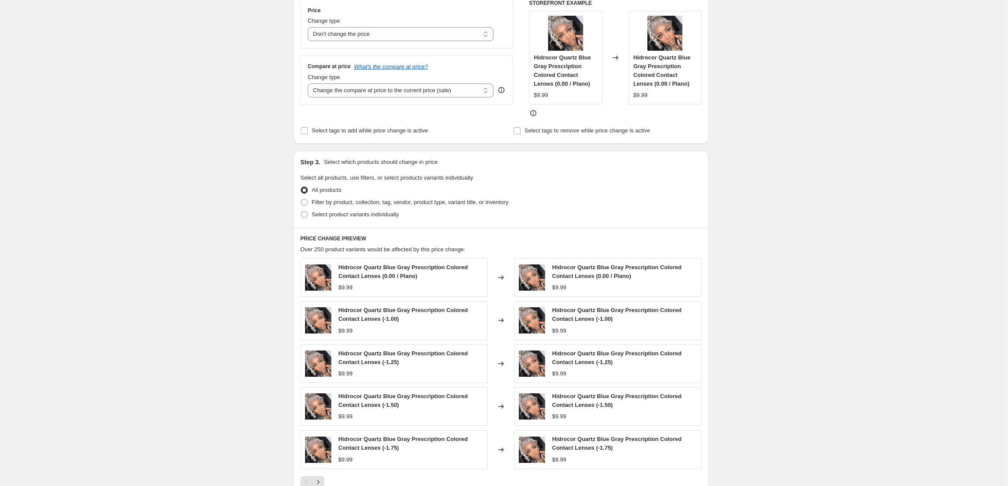
scroll to position [175, 0]
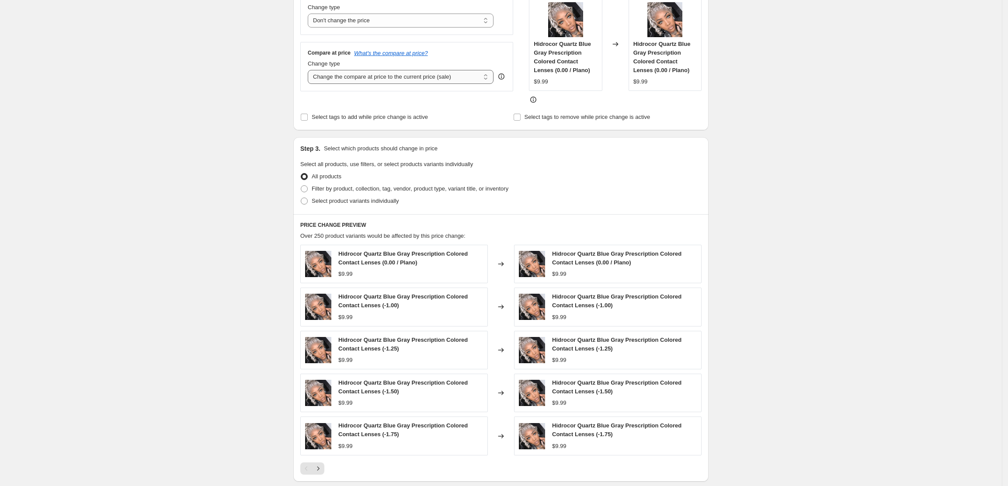
click at [445, 80] on select "Change the compare at price to the current price (sale) Change the compare at p…" at bounding box center [401, 77] width 186 height 14
select select "by"
click at [311, 71] on select "Change the compare at price to the current price (sale) Change the compare at p…" at bounding box center [401, 77] width 186 height 14
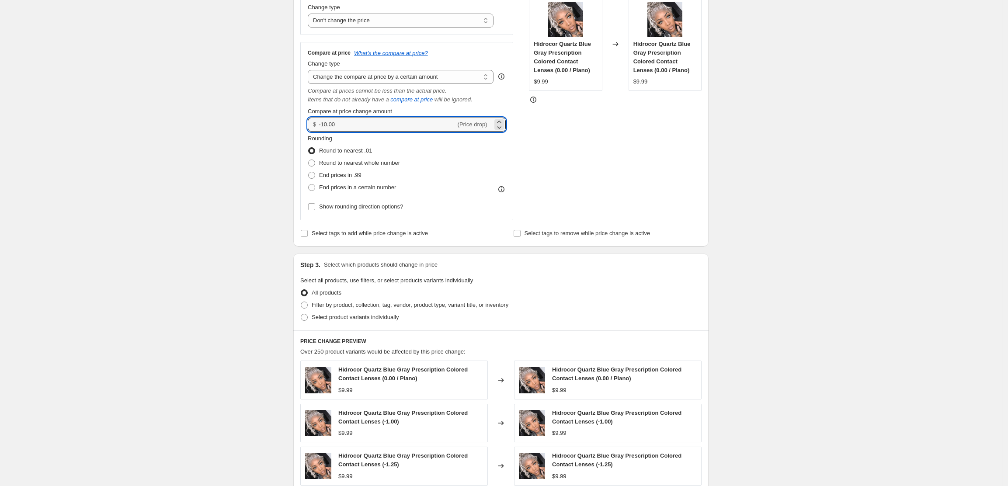
drag, startPoint x: 403, startPoint y: 126, endPoint x: 294, endPoint y: 130, distance: 109.4
click at [294, 130] on div "Step 1. Optionally give your price change job a title (eg "March 30% off sale o…" at bounding box center [497, 265] width 422 height 829
type input "40.00"
click at [842, 172] on div "Create new price change job. This page is ready Create new price change job Dra…" at bounding box center [501, 279] width 1002 height 908
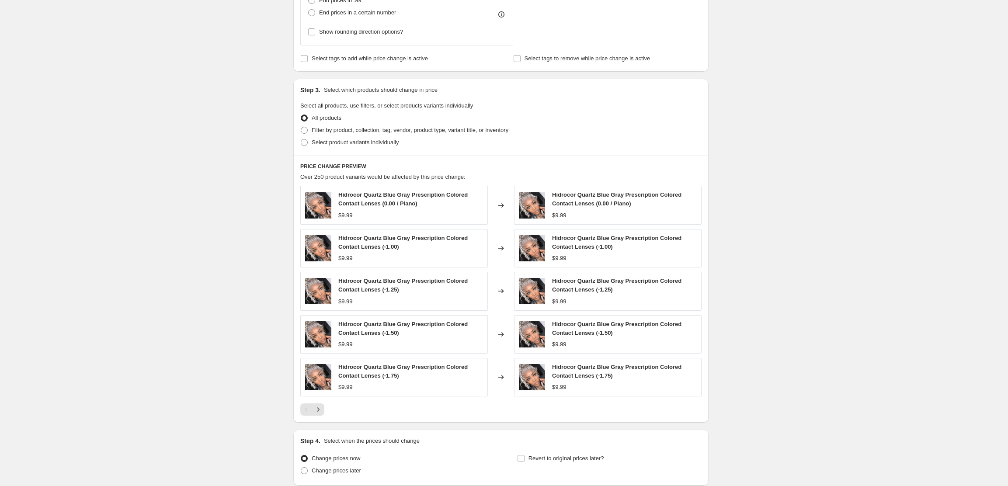
scroll to position [425, 0]
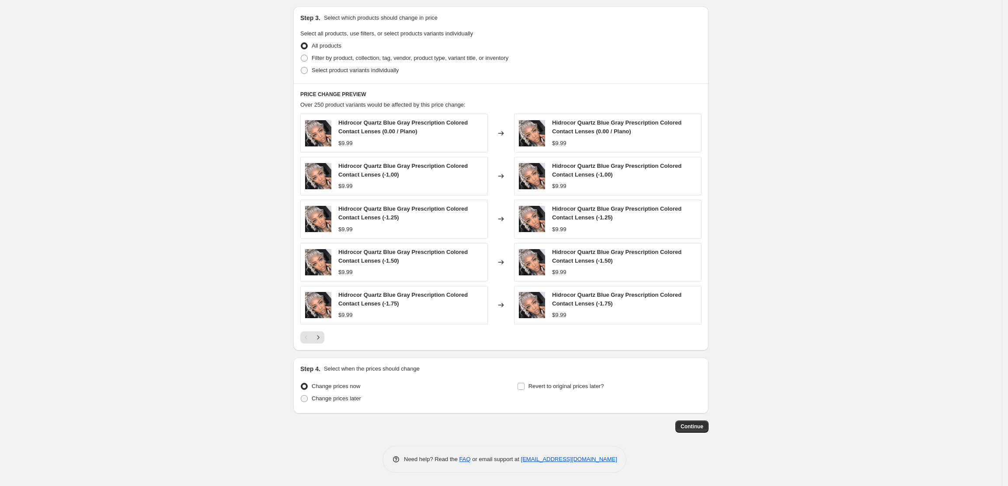
click at [691, 419] on div "Step 1. Optionally give your price change job a title (eg "March 30% off sale o…" at bounding box center [497, 18] width 422 height 829
click at [694, 430] on button "Continue" at bounding box center [692, 427] width 33 height 12
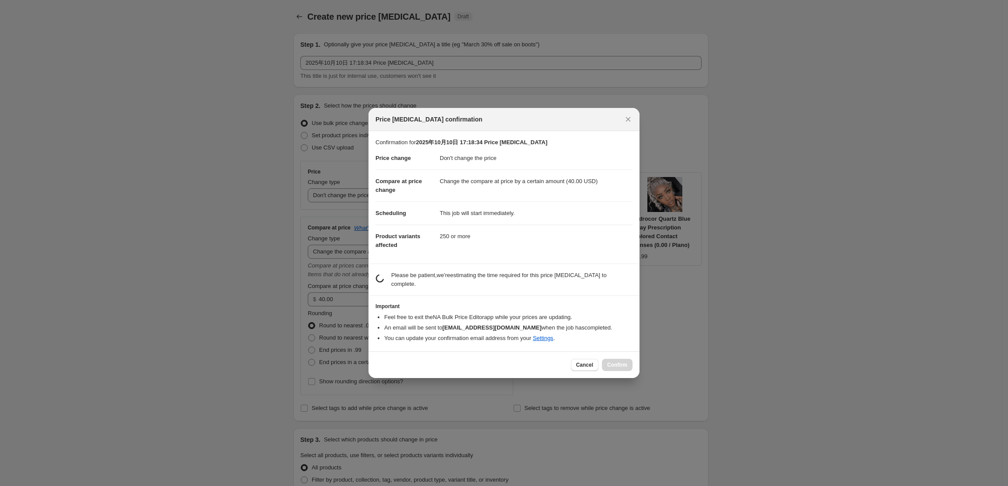
scroll to position [0, 0]
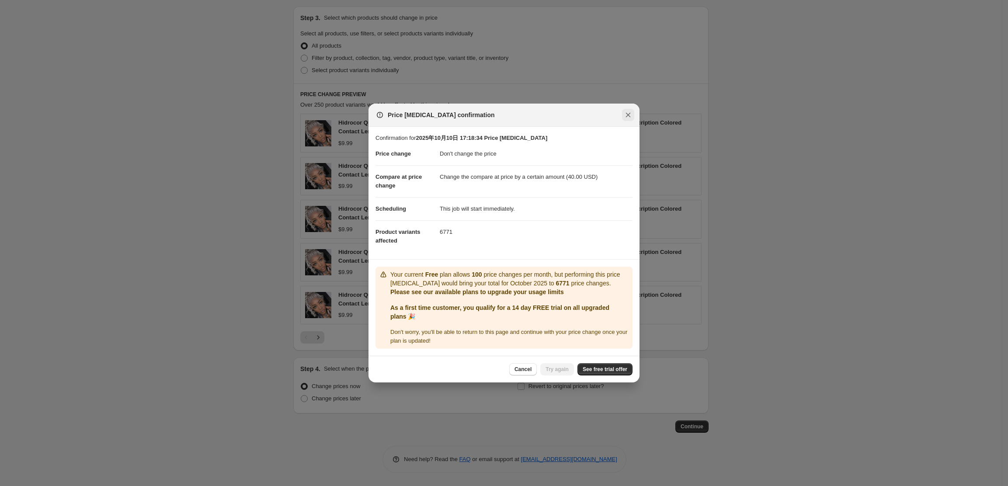
click at [631, 115] on icon "Close" at bounding box center [628, 115] width 9 height 9
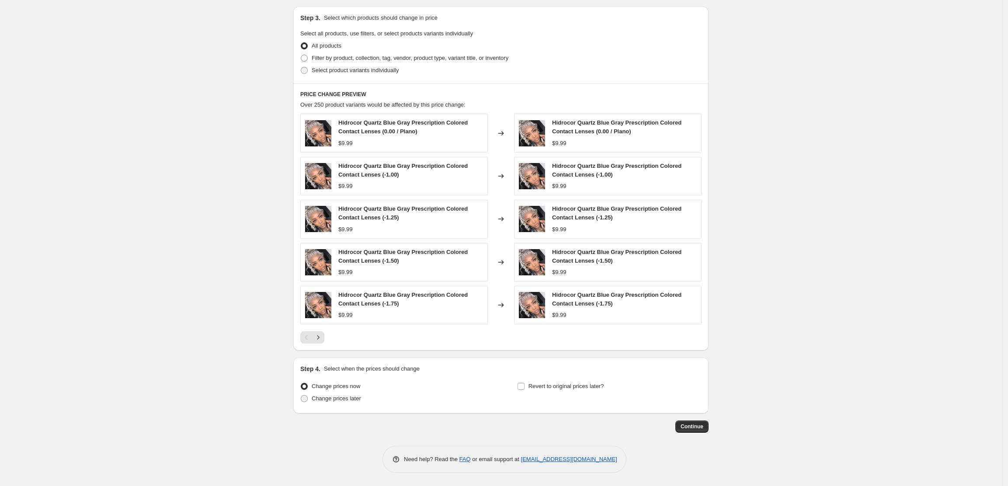
drag, startPoint x: 211, startPoint y: 294, endPoint x: 230, endPoint y: 331, distance: 41.3
click at [230, 331] on div "Create new price change job. This page is ready Create new price change job Dra…" at bounding box center [501, 32] width 1002 height 908
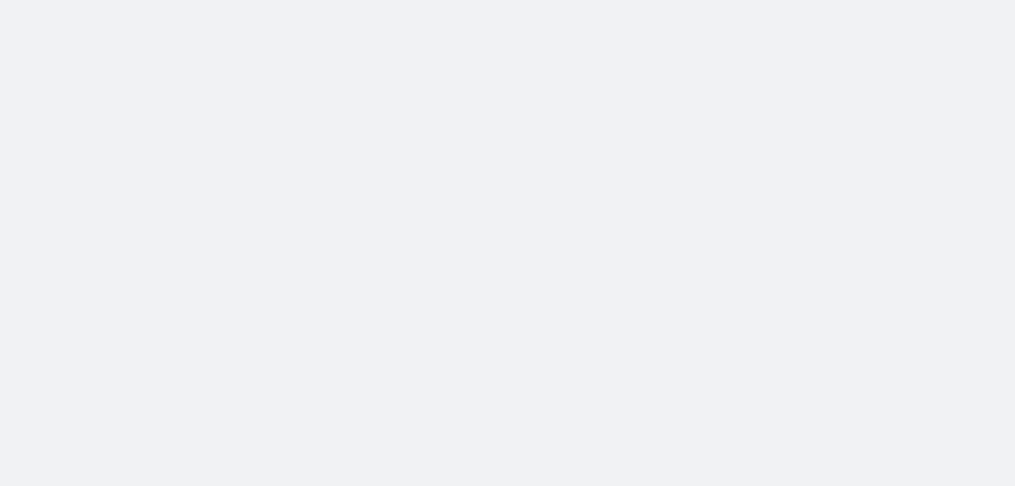
drag, startPoint x: 0, startPoint y: 0, endPoint x: 50, endPoint y: 214, distance: 220.0
click at [51, 214] on body at bounding box center [507, 243] width 1015 height 486
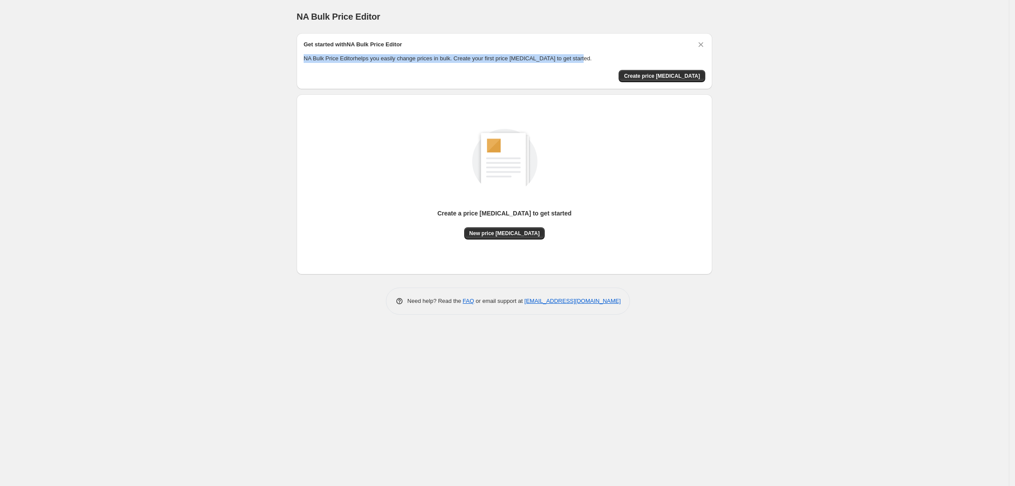
drag, startPoint x: 304, startPoint y: 58, endPoint x: 578, endPoint y: 59, distance: 273.8
click at [578, 59] on p "NA Bulk Price Editor helps you easily change prices in bulk. Create your first …" at bounding box center [504, 58] width 401 height 9
click at [822, 194] on div "NA Bulk Price Editor. This page is ready NA Bulk Price Editor Get started with …" at bounding box center [504, 243] width 1008 height 486
click at [688, 70] on button "Create price [MEDICAL_DATA]" at bounding box center [661, 76] width 87 height 12
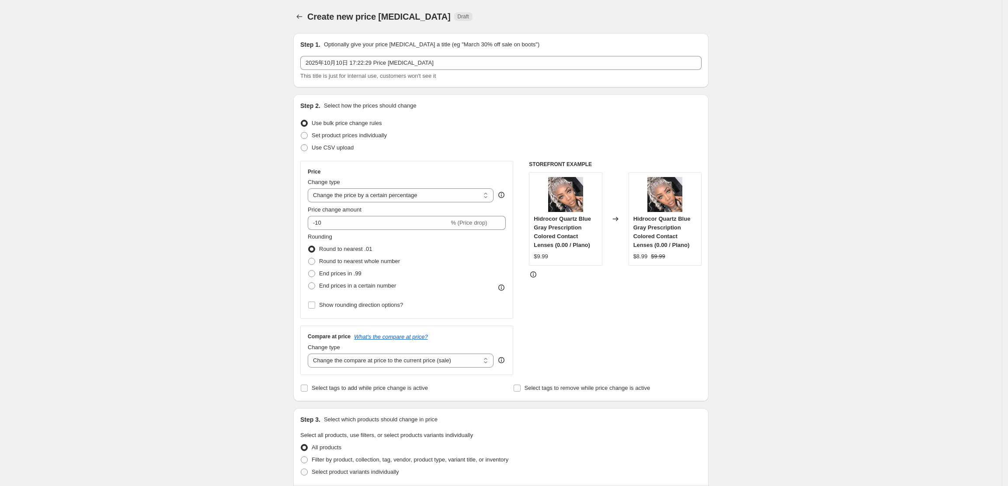
click at [458, 16] on span "Draft" at bounding box center [463, 16] width 11 height 7
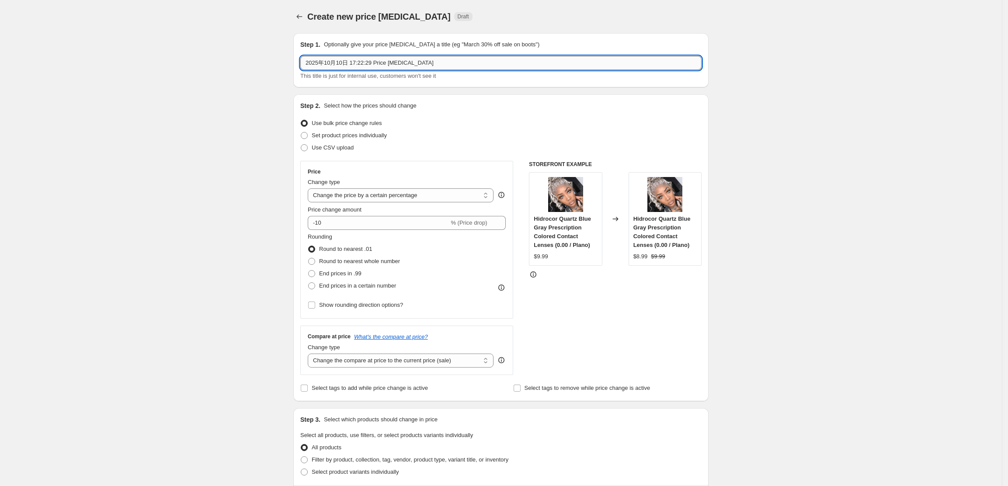
click at [426, 67] on input "2025年10月10日 17:22:29 Price [MEDICAL_DATA]" at bounding box center [500, 63] width 401 height 14
click at [390, 189] on select "Change the price to a certain amount Change the price by a certain amount Chang…" at bounding box center [401, 195] width 186 height 14
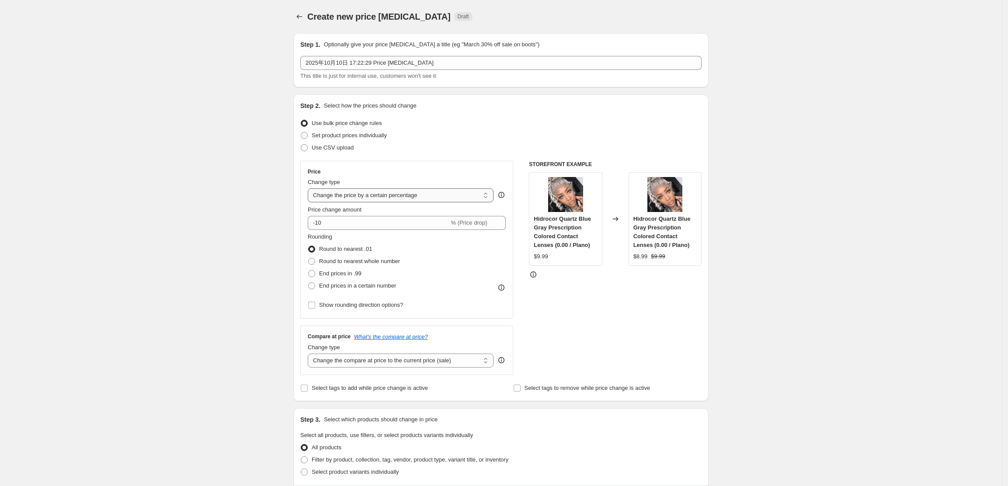
select select "no_change"
click at [311, 188] on select "Change the price to a certain amount Change the price by a certain amount Chang…" at bounding box center [401, 195] width 186 height 14
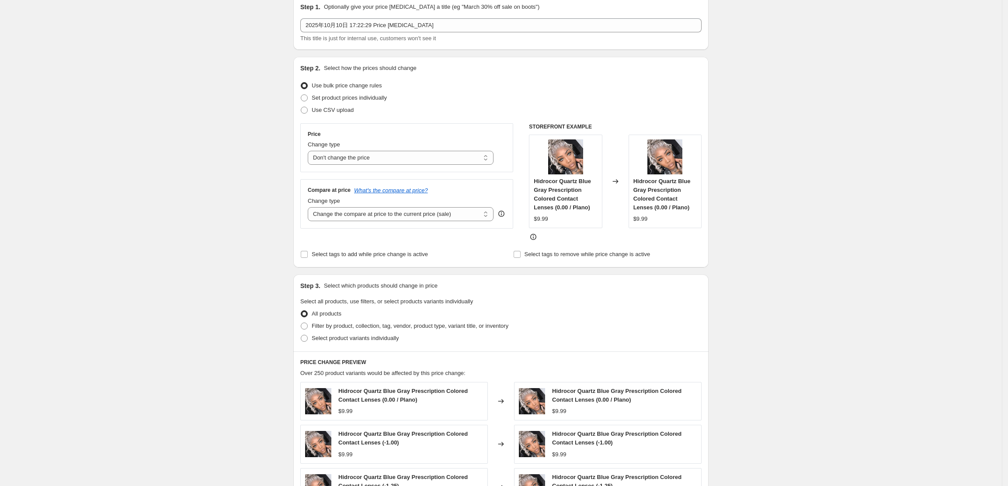
scroll to position [58, 0]
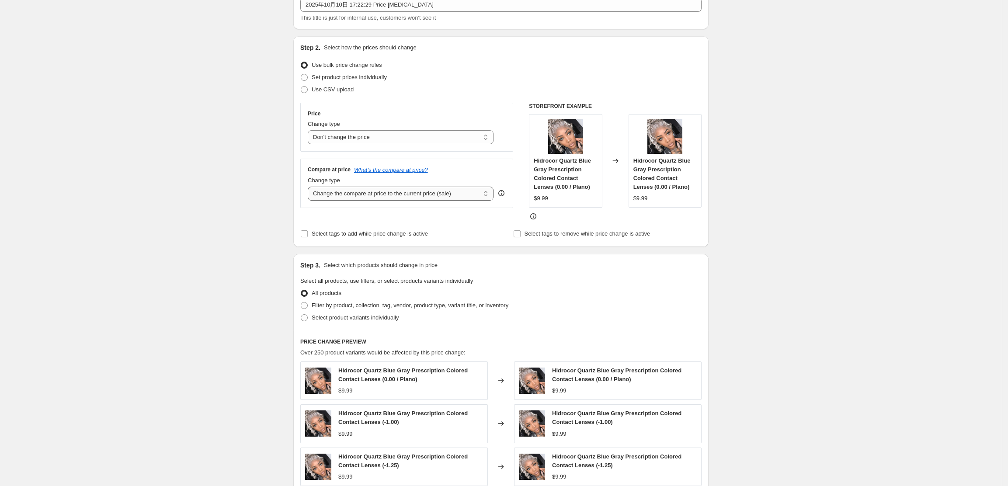
click at [412, 192] on select "Change the compare at price to the current price (sale) Change the compare at p…" at bounding box center [401, 194] width 186 height 14
click at [432, 198] on select "Change the compare at price to the current price (sale) Change the compare at p…" at bounding box center [401, 194] width 186 height 14
select select "by"
click at [311, 187] on select "Change the compare at price to the current price (sale) Change the compare at p…" at bounding box center [401, 194] width 186 height 14
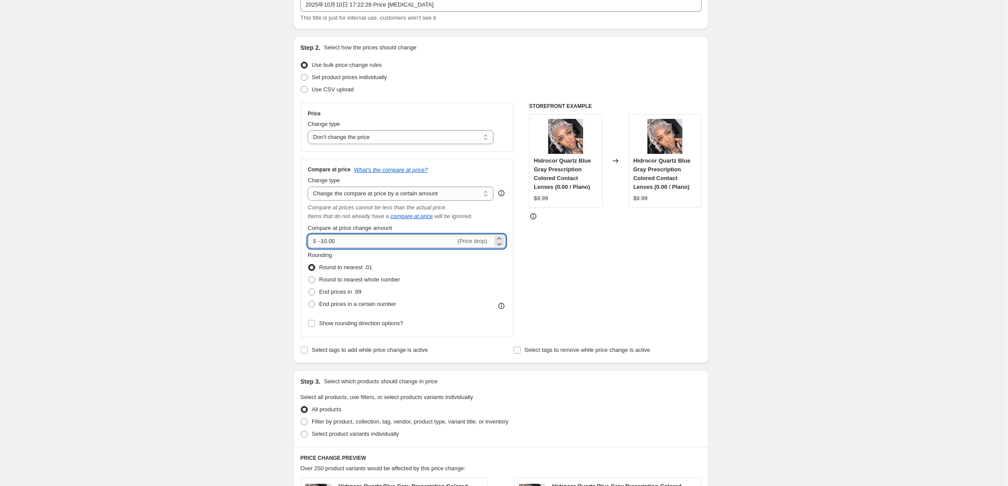
drag, startPoint x: 380, startPoint y: 248, endPoint x: 325, endPoint y: 248, distance: 55.1
click at [325, 248] on input "-10.00" at bounding box center [387, 241] width 137 height 14
type input "40.00"
click at [585, 285] on div "STOREFRONT EXAMPLE Hidrocor Quartz Blue Gray Prescription Colored Contact Lense…" at bounding box center [615, 220] width 173 height 234
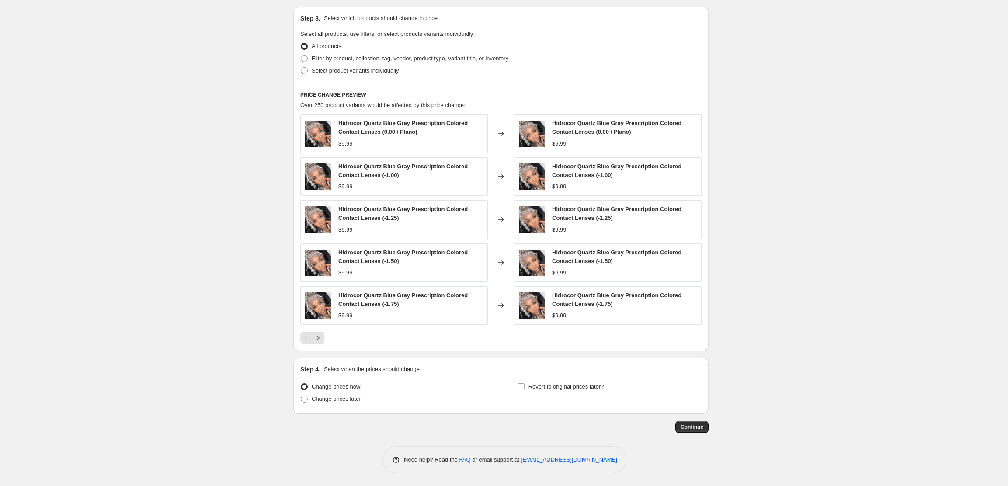
scroll to position [425, 0]
click at [324, 340] on button "Next" at bounding box center [318, 337] width 12 height 12
click at [684, 428] on button "Continue" at bounding box center [692, 427] width 33 height 12
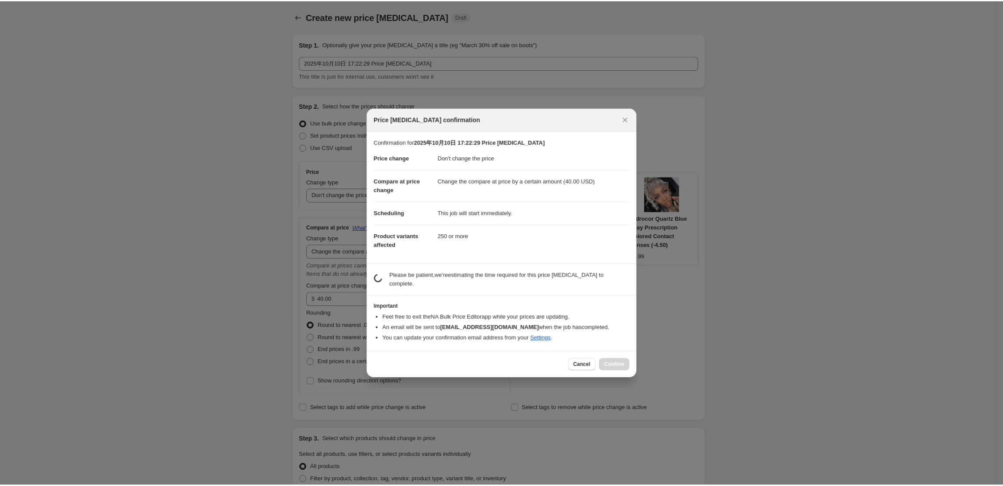
scroll to position [0, 0]
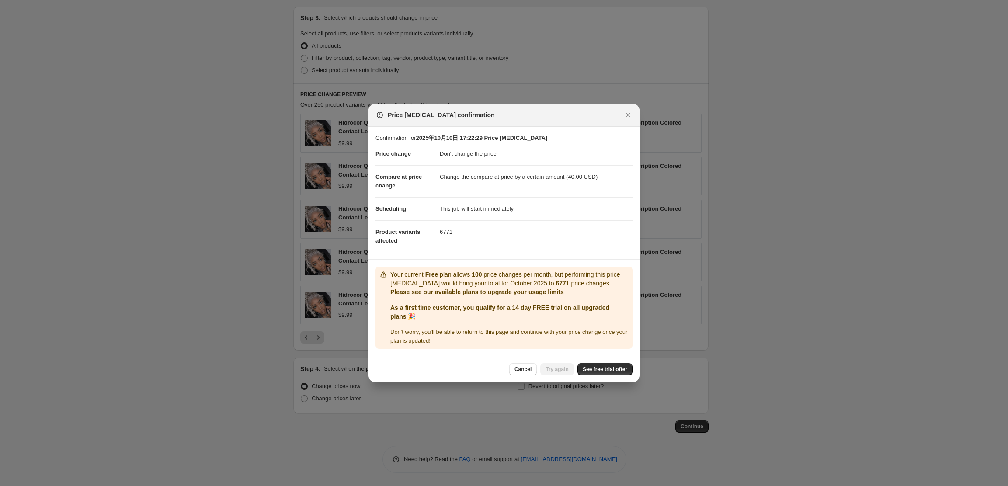
click at [385, 275] on icon ":r26:" at bounding box center [383, 274] width 9 height 9
click at [383, 275] on icon ":r26:" at bounding box center [383, 274] width 9 height 9
click at [415, 271] on p "Your current Free plan allows 100 price changes per month, but performing this …" at bounding box center [510, 278] width 239 height 17
click at [429, 281] on p "Your current Free plan allows 100 price changes per month, but performing this …" at bounding box center [510, 278] width 239 height 17
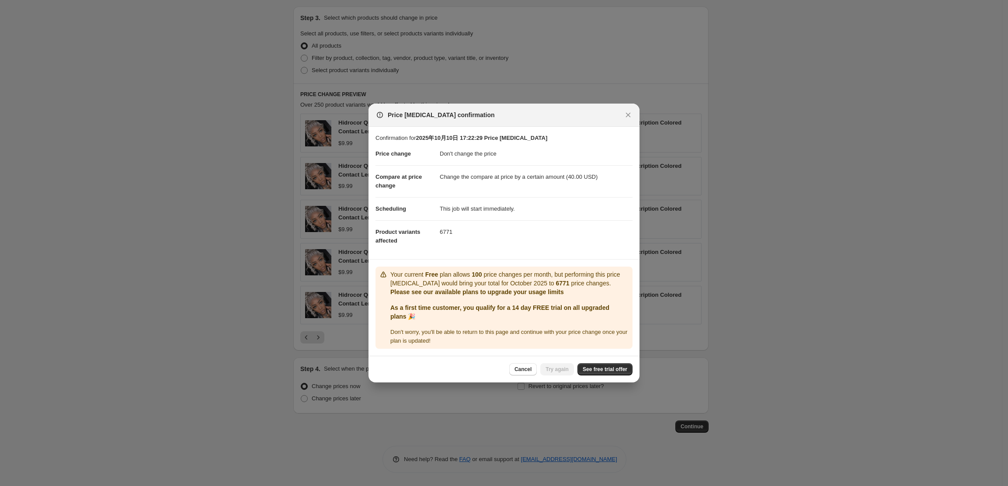
click at [567, 370] on div "Cancel Try again See free trial offer" at bounding box center [570, 369] width 123 height 12
drag, startPoint x: 385, startPoint y: 111, endPoint x: 481, endPoint y: 121, distance: 96.7
click at [481, 121] on div "Price [MEDICAL_DATA] confirmation" at bounding box center [504, 115] width 271 height 23
click at [476, 119] on div at bounding box center [476, 119] width 0 height 0
click at [548, 117] on div "Price [MEDICAL_DATA] confirmation" at bounding box center [496, 115] width 241 height 9
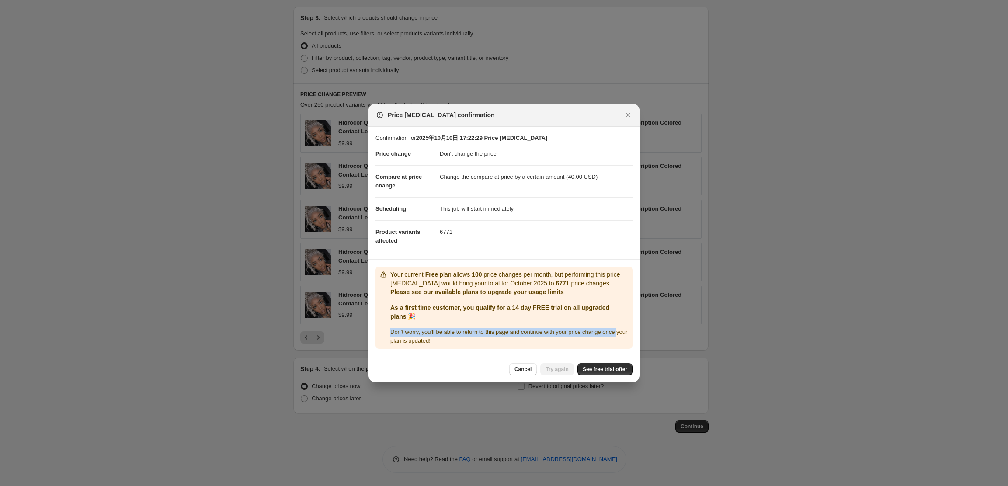
drag, startPoint x: 391, startPoint y: 338, endPoint x: 392, endPoint y: 330, distance: 8.1
click at [392, 330] on span "Don ' t worry, you ' ll be able to return to this page and continue with your p…" at bounding box center [509, 336] width 237 height 15
click at [420, 343] on span "Don ' t worry, you ' ll be able to return to this page and continue with your p…" at bounding box center [509, 336] width 237 height 15
drag, startPoint x: 391, startPoint y: 333, endPoint x: 449, endPoint y: 344, distance: 59.1
click at [449, 344] on div "Don ' t worry, you ' ll be able to return to this page and continue with your p…" at bounding box center [510, 336] width 239 height 17
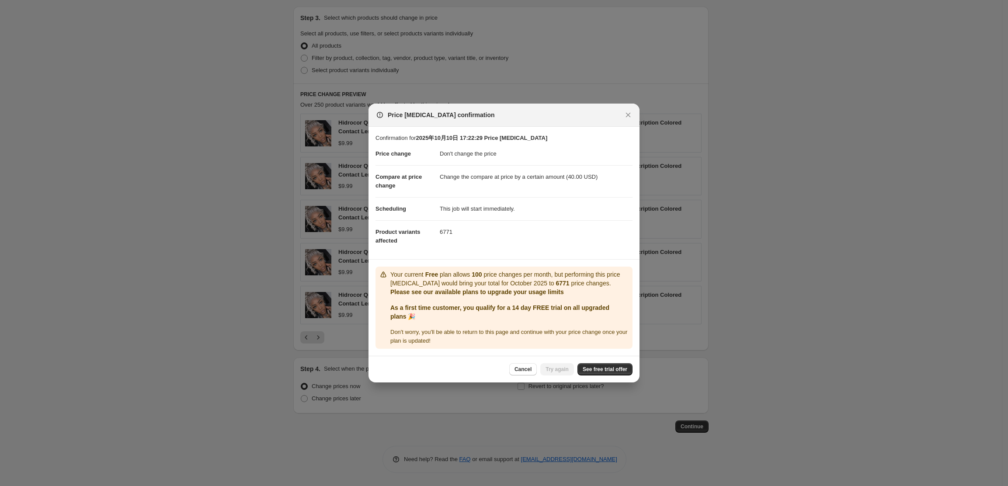
click at [635, 310] on section "Your current Free plan allows 100 price changes per month, but performing this …" at bounding box center [504, 308] width 271 height 96
